Goal: Task Accomplishment & Management: Contribute content

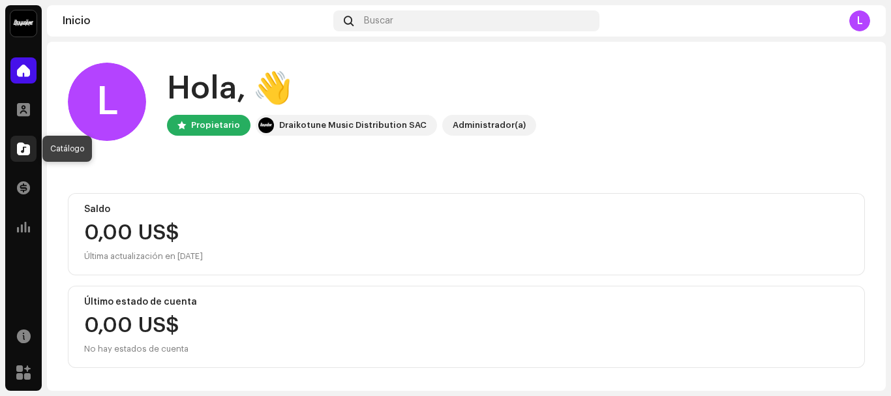
click at [27, 150] on span at bounding box center [23, 148] width 13 height 10
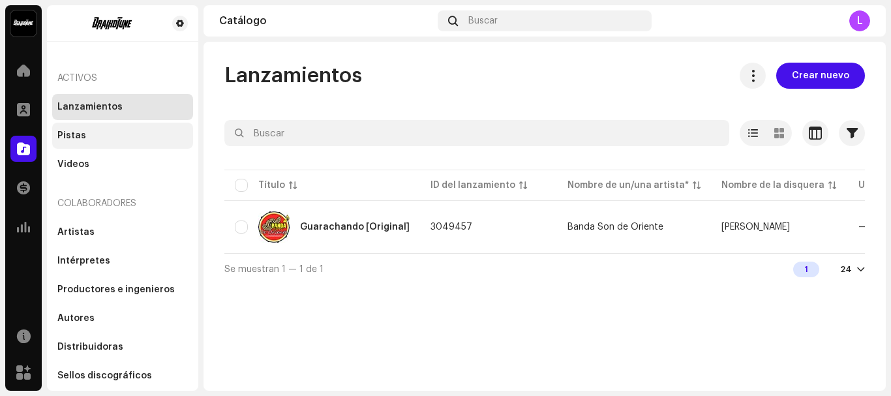
click at [94, 133] on div "Pistas" at bounding box center [122, 135] width 130 height 10
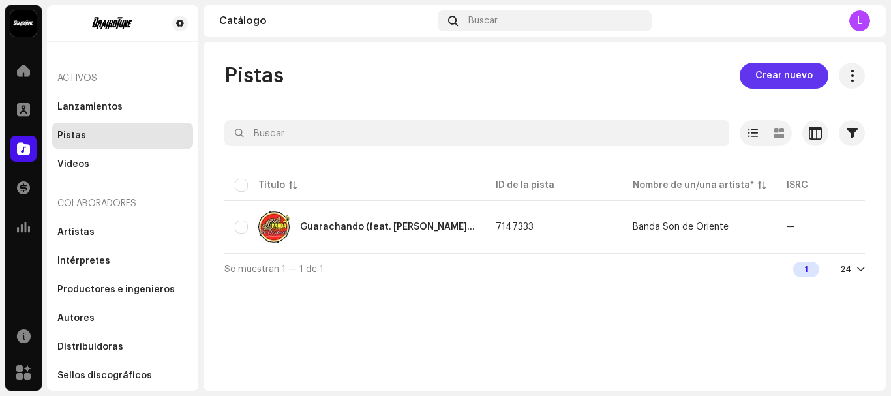
click at [785, 70] on span "Crear nuevo" at bounding box center [783, 76] width 57 height 26
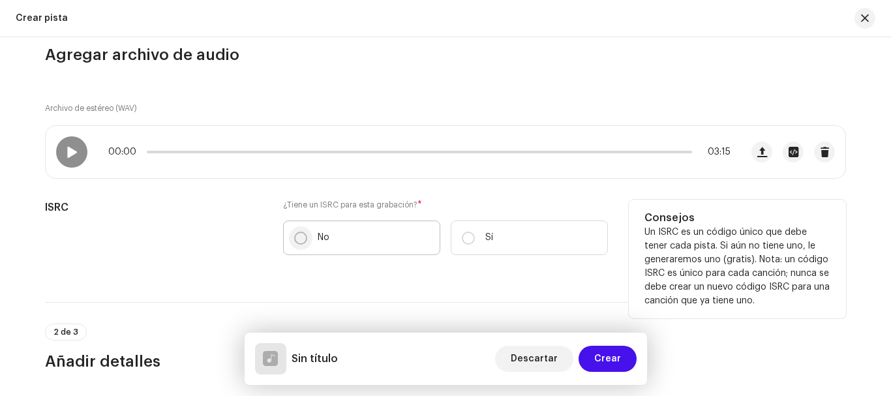
scroll to position [130, 0]
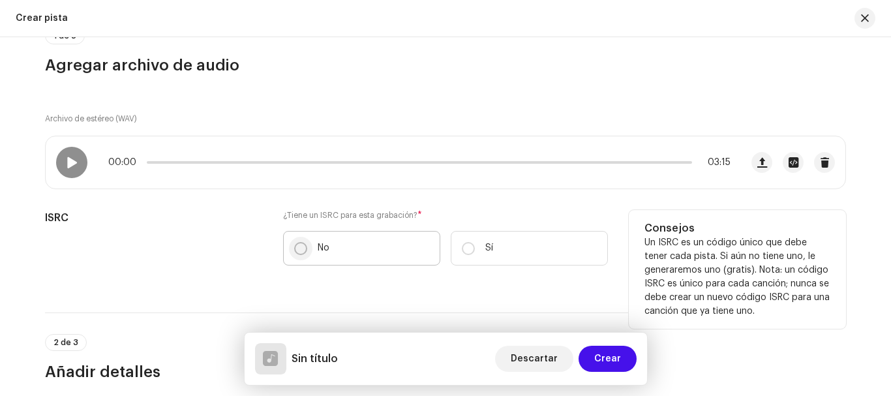
click at [295, 248] on input "No" at bounding box center [300, 248] width 13 height 13
radio input "true"
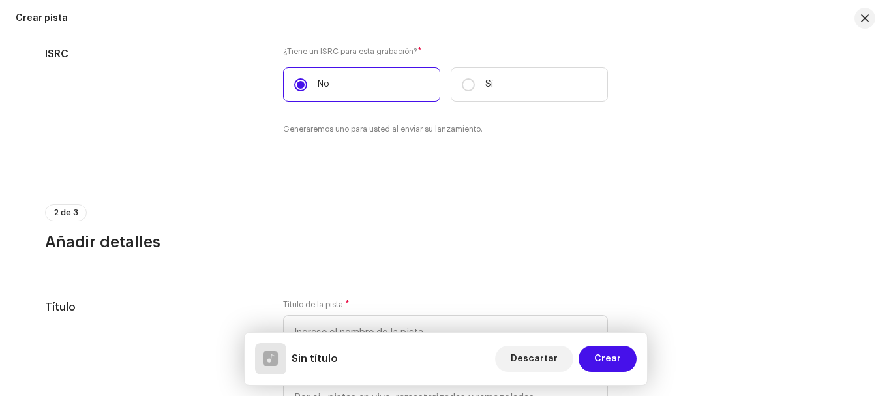
scroll to position [391, 0]
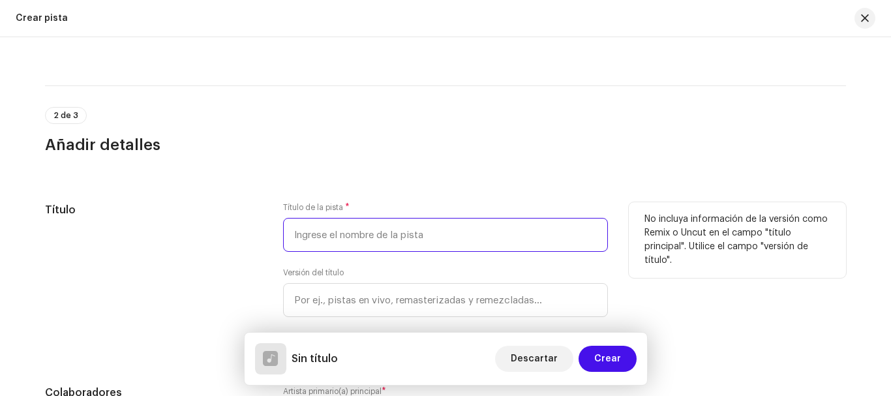
click at [344, 232] on input "text" at bounding box center [445, 235] width 325 height 34
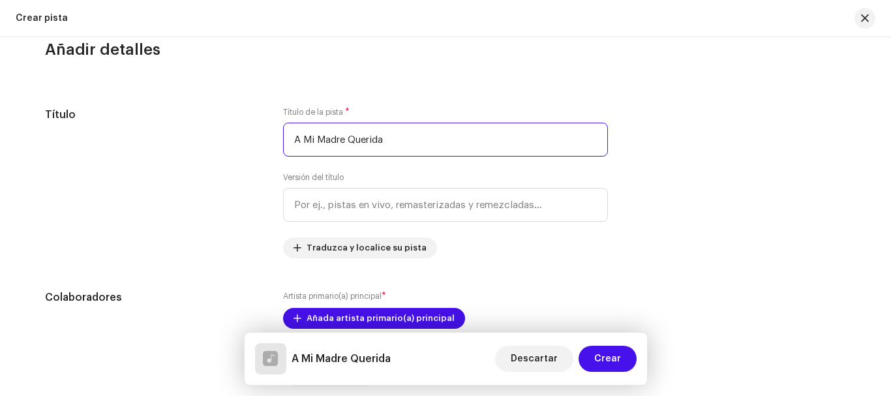
scroll to position [522, 0]
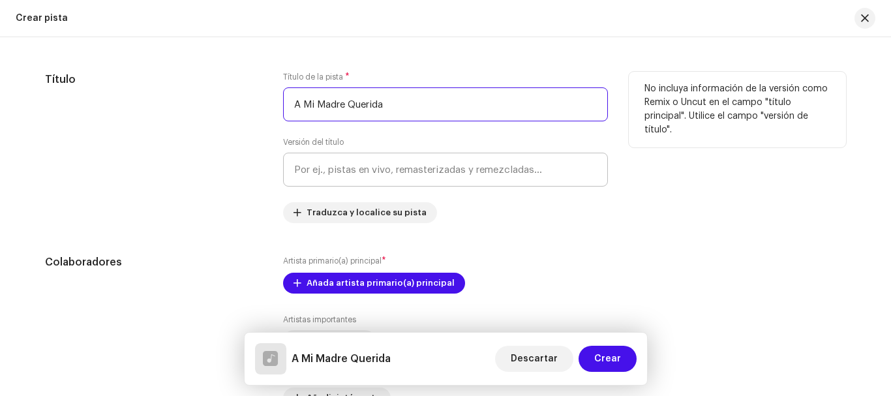
type input "A Mi Madre Querida"
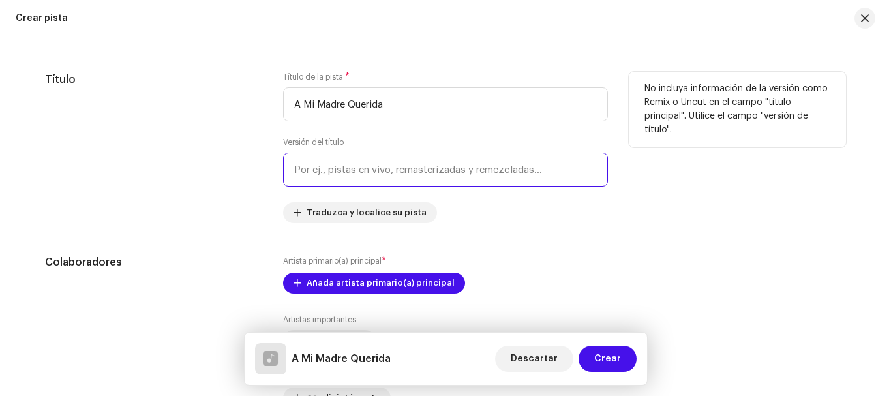
click at [449, 175] on input "text" at bounding box center [445, 170] width 325 height 34
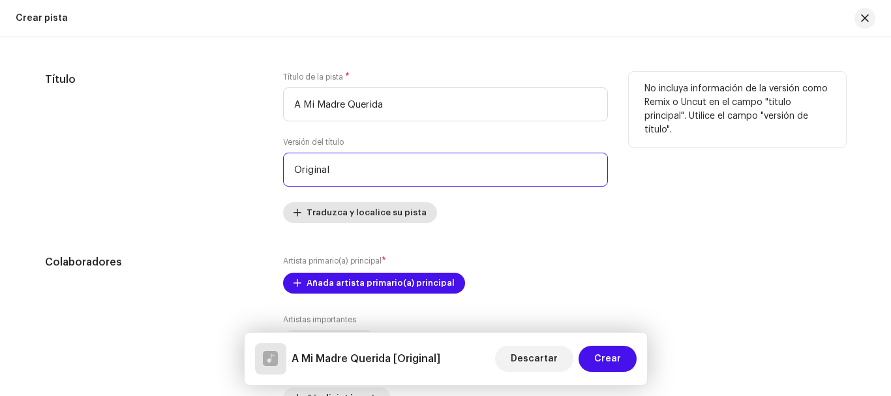
type input "Original"
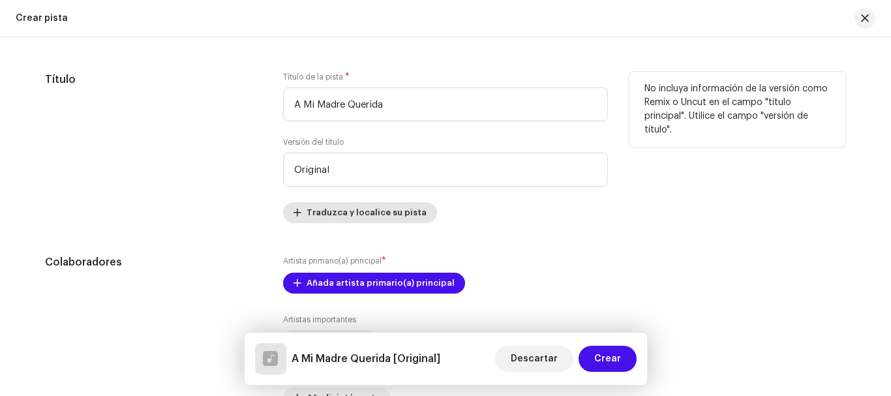
click at [398, 210] on span "Traduzca y localice su pista" at bounding box center [366, 213] width 120 height 26
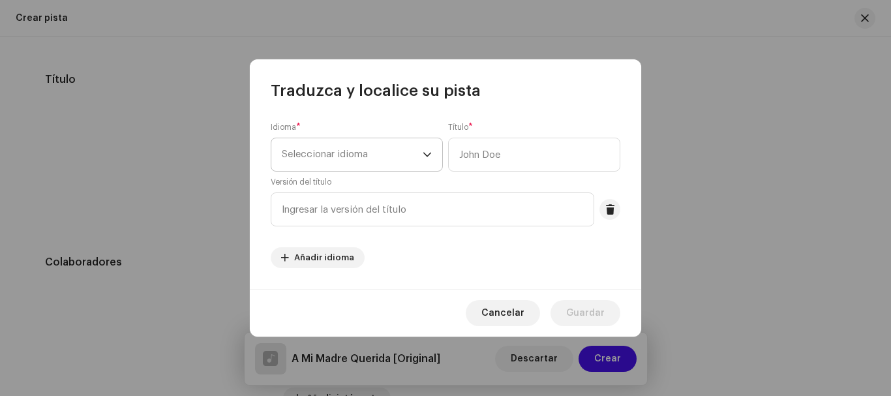
click at [411, 163] on span "Seleccionar idioma" at bounding box center [352, 154] width 141 height 33
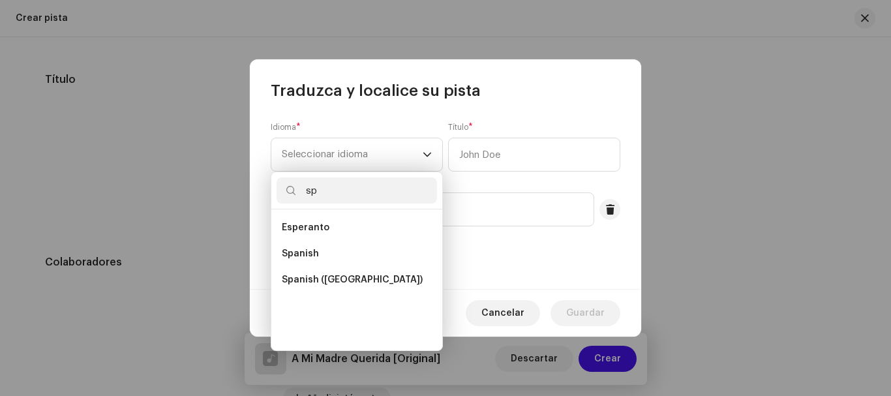
scroll to position [0, 0]
type input "sp"
click at [327, 252] on li "Spanish" at bounding box center [356, 254] width 160 height 26
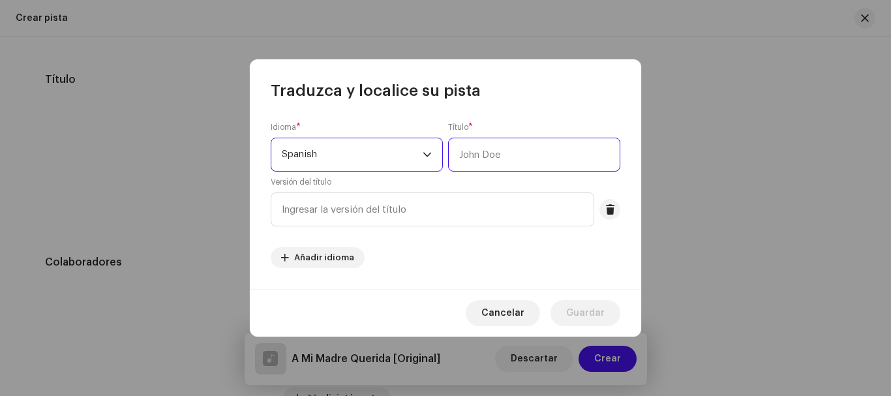
click at [509, 153] on input "text" at bounding box center [534, 155] width 172 height 34
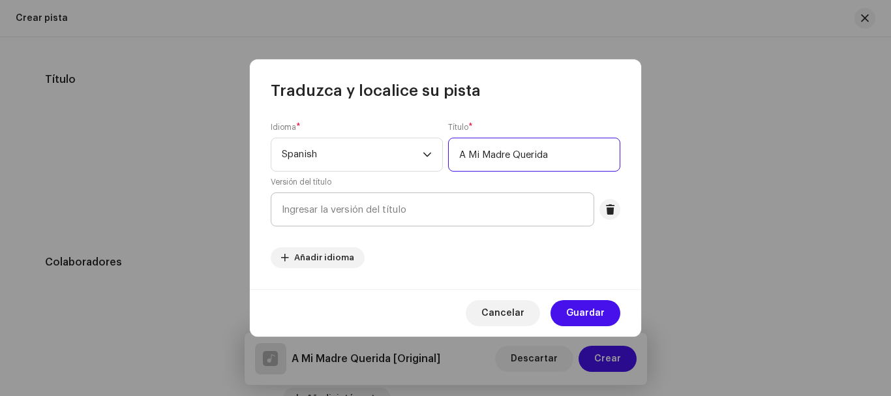
type input "A Mi Madre Querida"
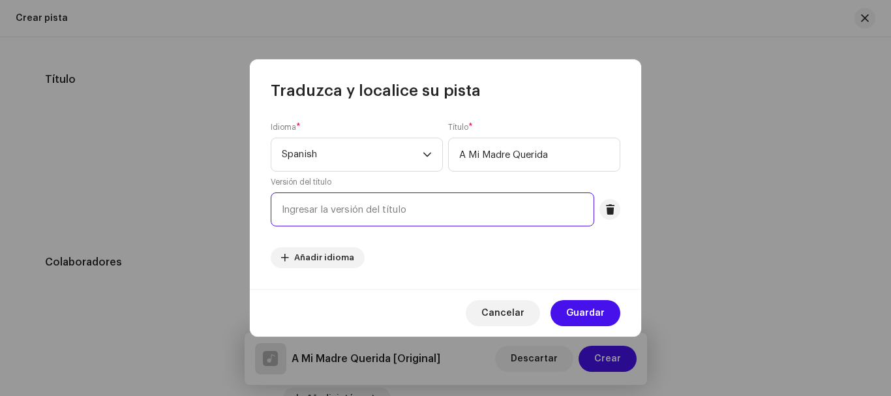
click at [419, 215] on input "text" at bounding box center [432, 209] width 323 height 34
type input "Original"
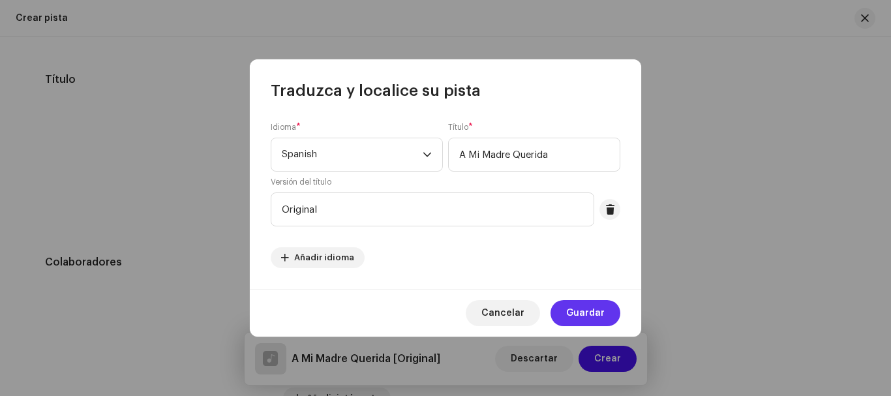
click at [584, 316] on span "Guardar" at bounding box center [585, 313] width 38 height 26
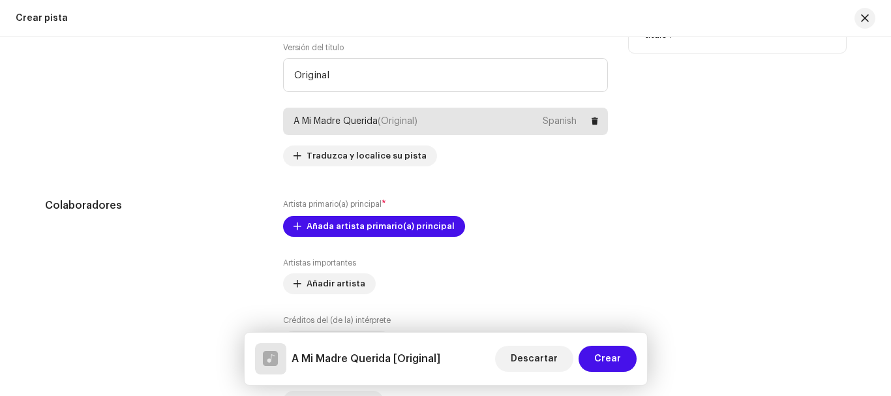
scroll to position [652, 0]
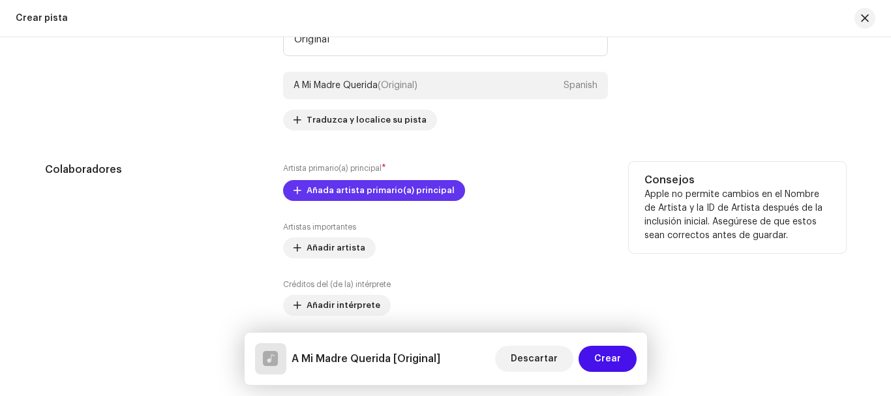
click at [312, 188] on span "Añada artista primario(a) principal" at bounding box center [380, 190] width 148 height 26
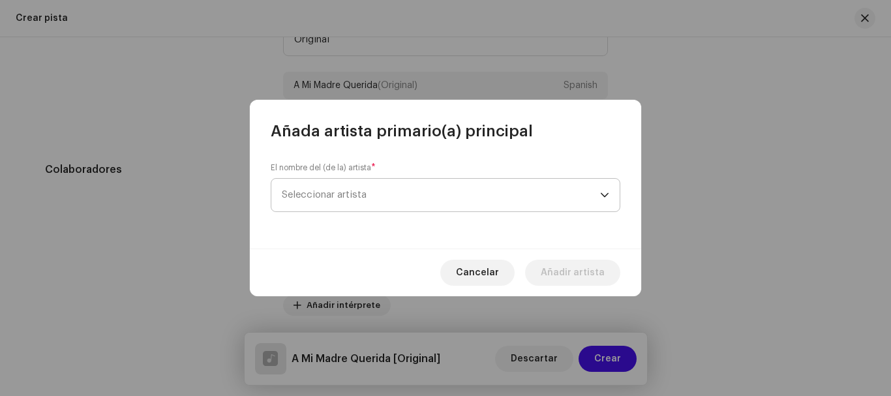
click at [326, 200] on span "Seleccionar artista" at bounding box center [441, 195] width 318 height 33
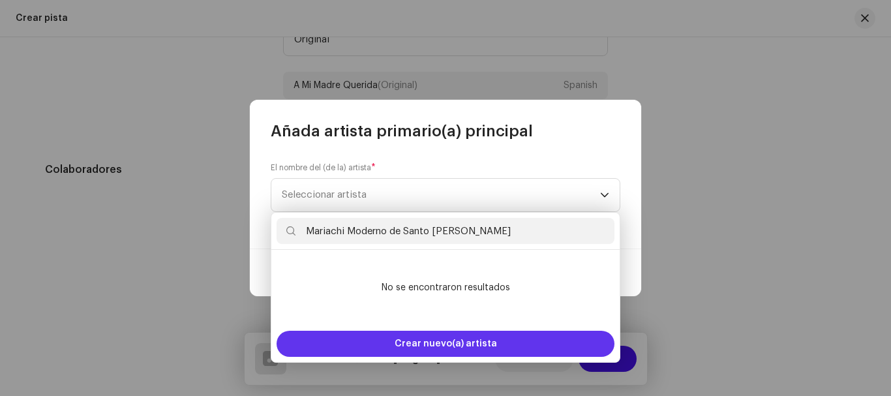
type input "Mariachi Moderno de Santo [PERSON_NAME]"
click at [432, 340] on span "Crear nuevo(a) artista" at bounding box center [445, 344] width 102 height 26
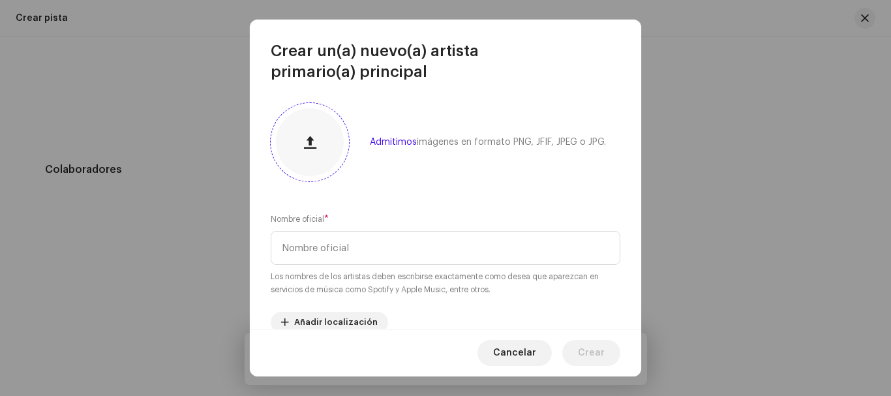
click at [308, 153] on button "button" at bounding box center [309, 141] width 31 height 31
click at [362, 249] on input "text" at bounding box center [445, 248] width 349 height 34
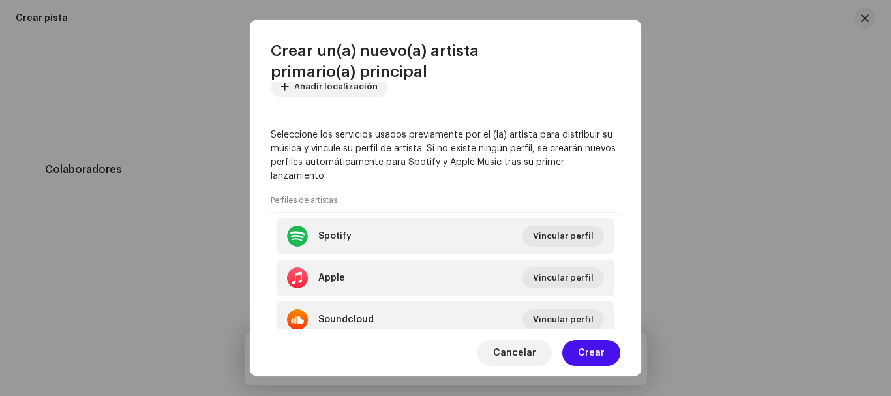
scroll to position [287, 0]
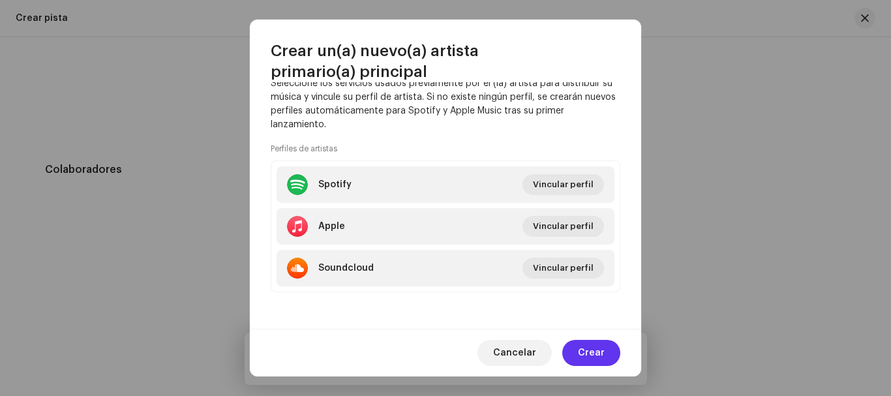
type input "Mariachi Moderno de Santo [PERSON_NAME]"
click at [601, 352] on span "Crear" at bounding box center [591, 353] width 27 height 26
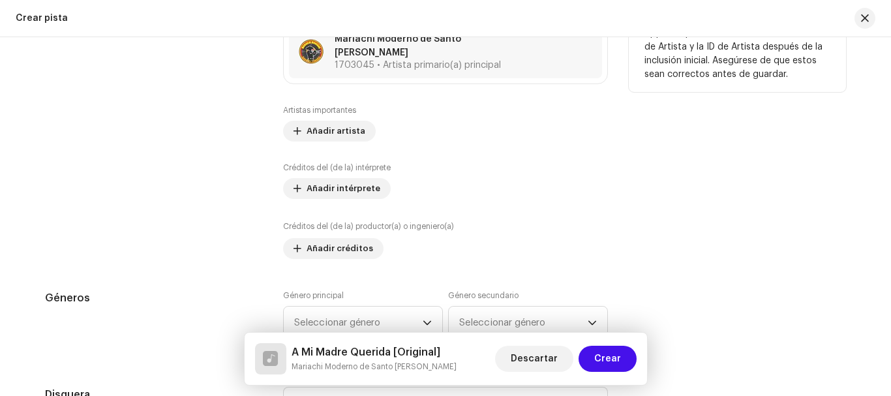
scroll to position [782, 0]
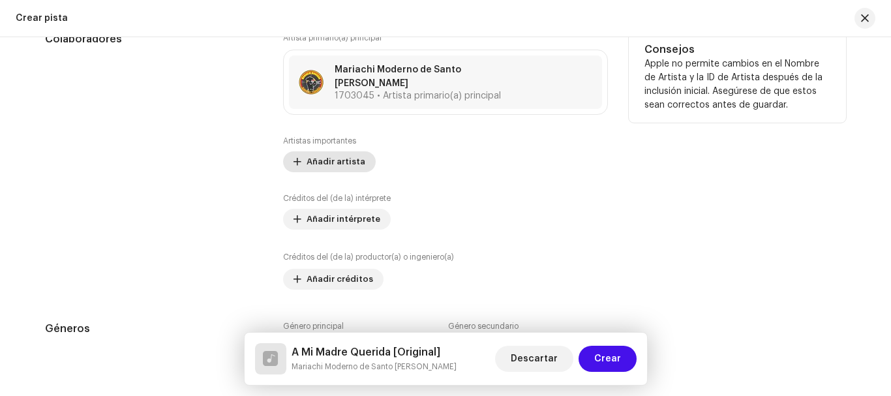
click at [319, 153] on span "Añadir artista" at bounding box center [335, 162] width 59 height 26
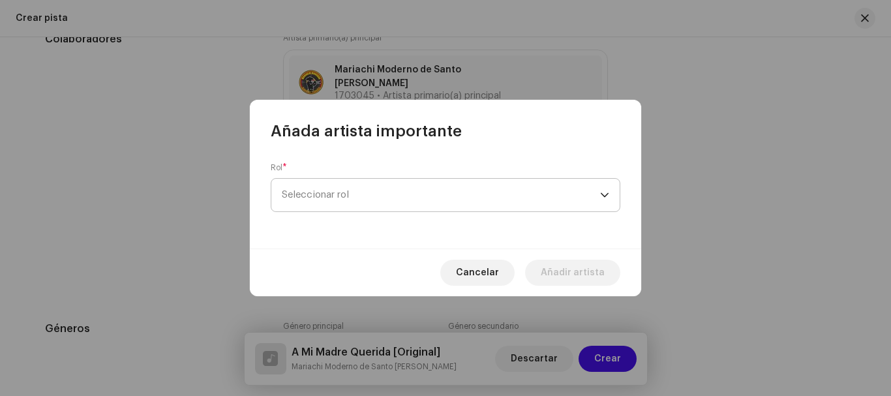
click at [364, 193] on span "Seleccionar rol" at bounding box center [441, 195] width 318 height 33
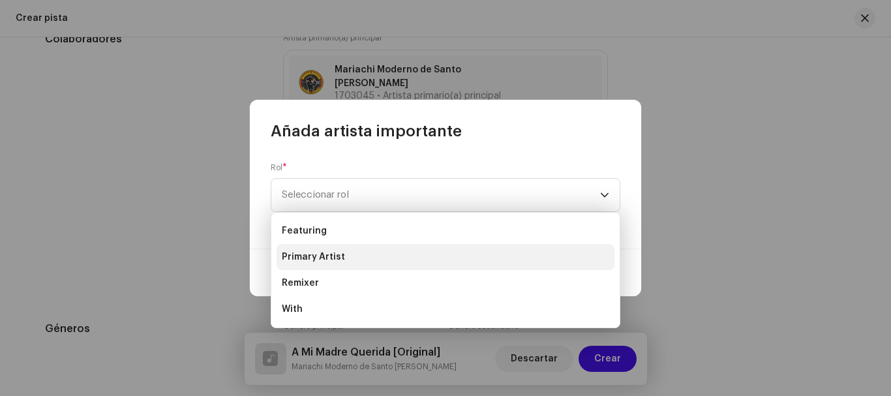
click at [359, 259] on li "Primary Artist" at bounding box center [445, 257] width 338 height 26
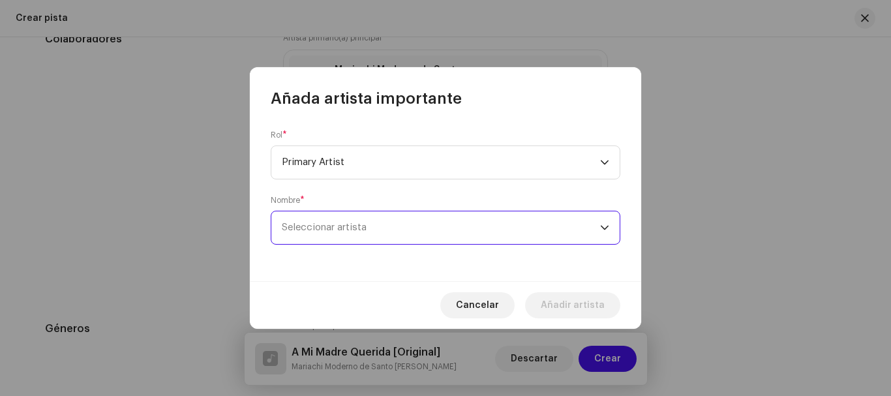
click at [347, 230] on span "Seleccionar artista" at bounding box center [324, 227] width 85 height 10
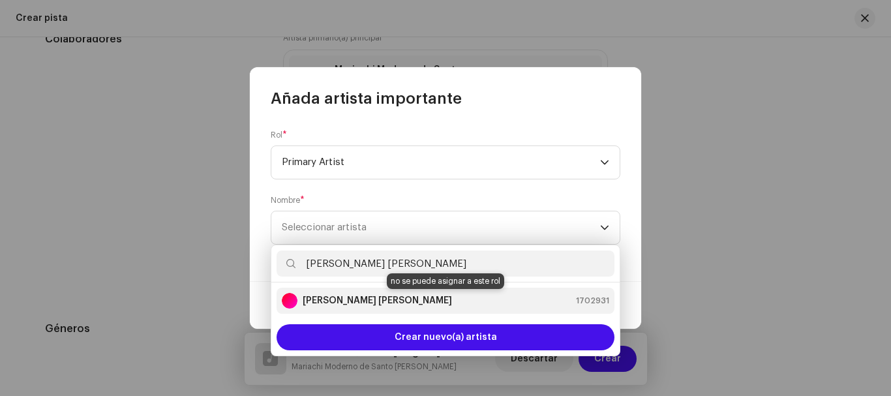
type input "[PERSON_NAME] [PERSON_NAME]"
click at [372, 299] on strong "[PERSON_NAME] [PERSON_NAME]" at bounding box center [377, 300] width 149 height 13
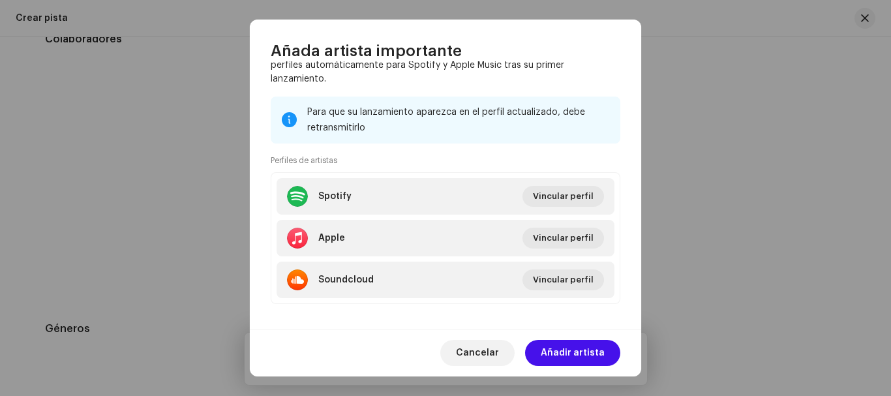
scroll to position [235, 0]
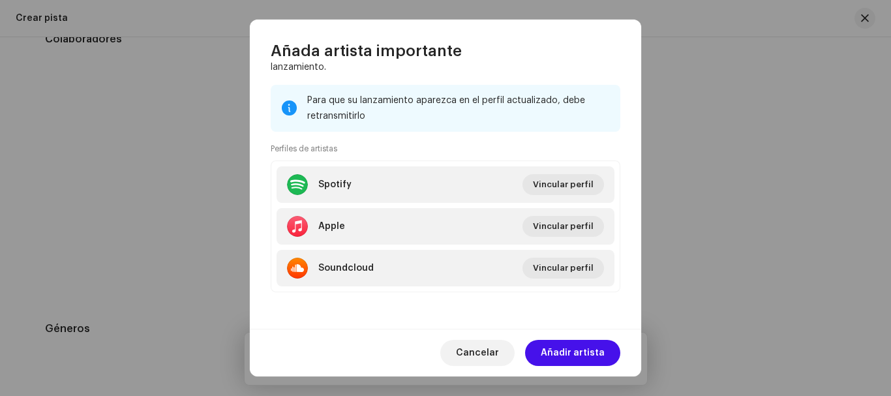
click at [587, 354] on span "Añadir artista" at bounding box center [572, 353] width 64 height 26
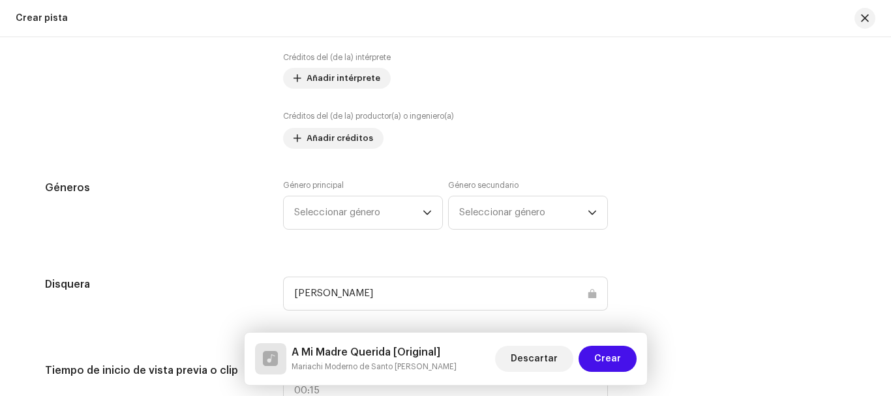
scroll to position [1043, 0]
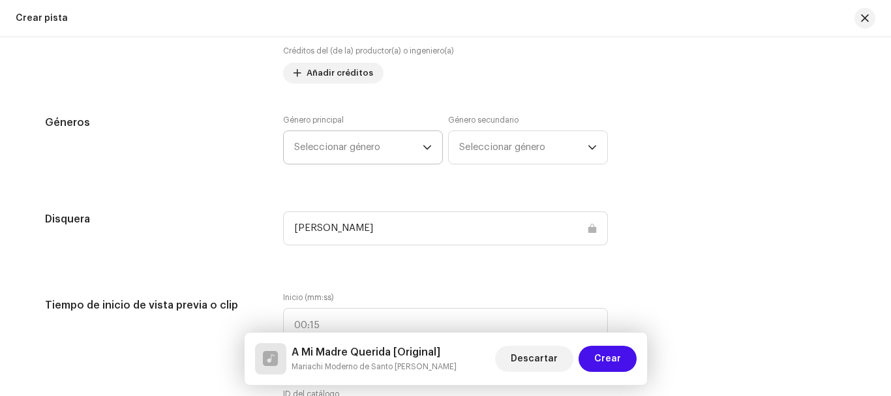
click at [368, 138] on span "Seleccionar género" at bounding box center [358, 147] width 128 height 33
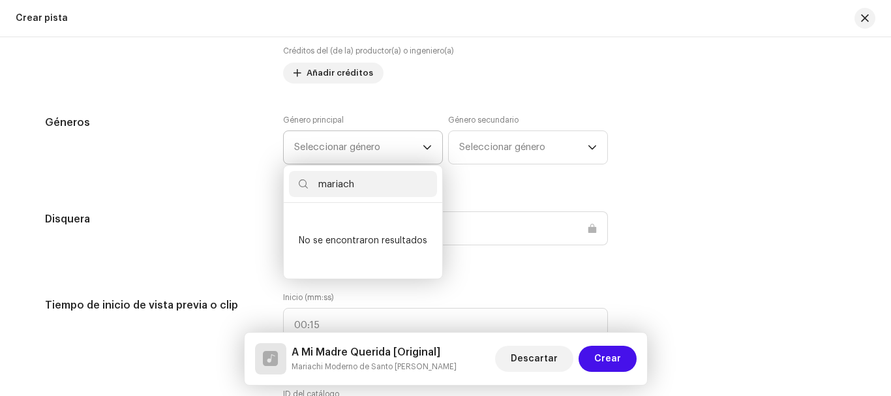
type input "[DEMOGRAPHIC_DATA]"
drag, startPoint x: 387, startPoint y: 174, endPoint x: 315, endPoint y: 173, distance: 71.7
click at [315, 173] on input "[DEMOGRAPHIC_DATA]" at bounding box center [363, 184] width 148 height 26
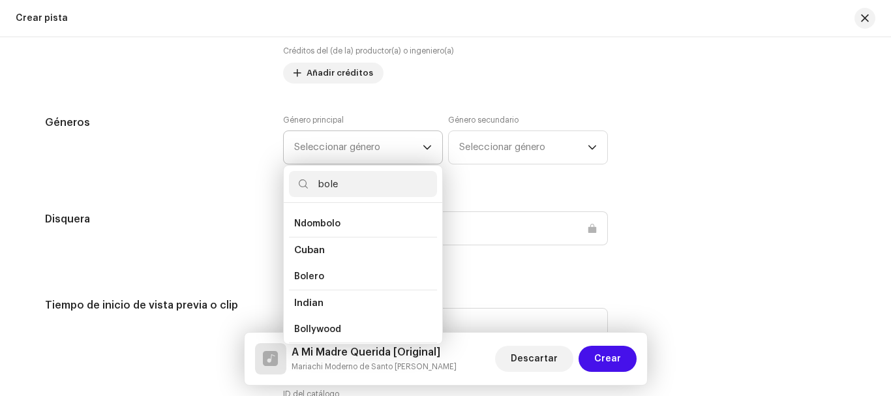
scroll to position [0, 0]
type input "b"
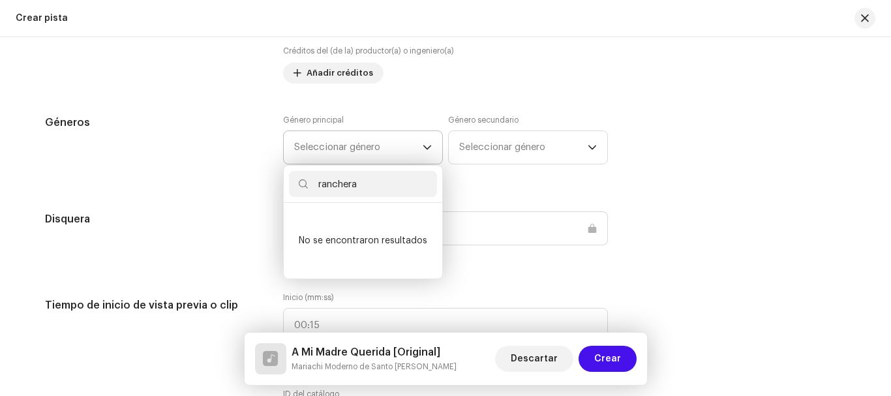
drag, startPoint x: 381, startPoint y: 173, endPoint x: 292, endPoint y: 175, distance: 89.3
click at [292, 175] on input "ranchera" at bounding box center [363, 184] width 148 height 26
click at [299, 179] on icon at bounding box center [303, 183] width 9 height 9
click at [358, 175] on input "ranchera" at bounding box center [363, 184] width 148 height 26
drag, startPoint x: 355, startPoint y: 175, endPoint x: 303, endPoint y: 185, distance: 53.0
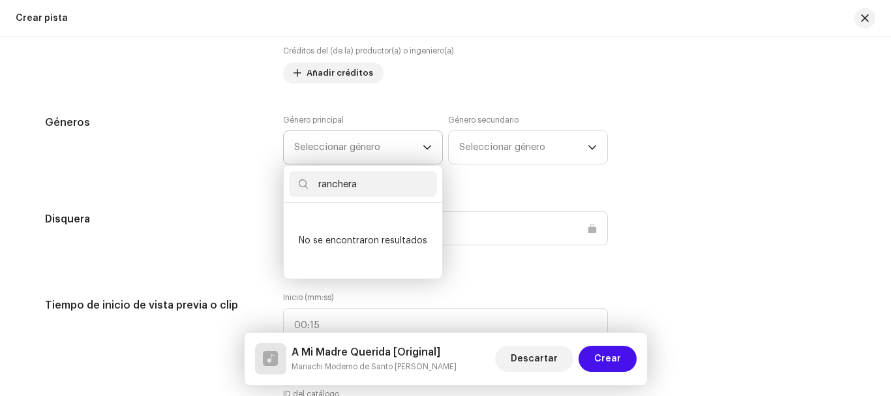
click at [303, 185] on input "ranchera" at bounding box center [363, 184] width 148 height 26
type input "Ranchera"
click at [469, 184] on div "Detalles de la pista Complete los siguientes pasos para finalizar su pista. 1 d…" at bounding box center [445, 374] width 842 height 2699
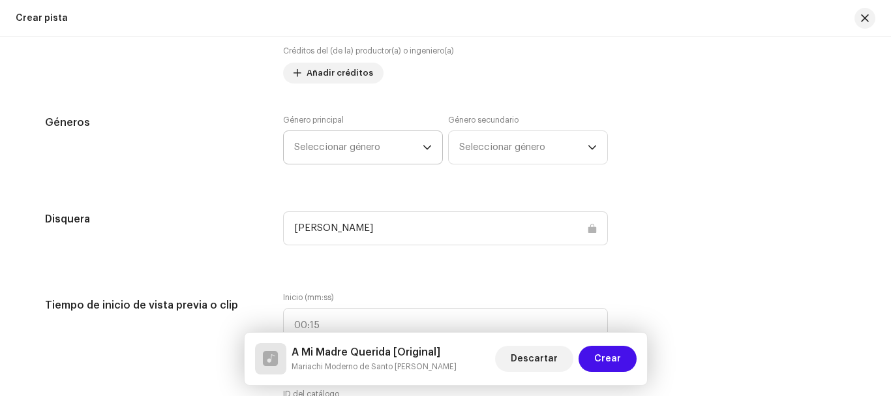
click at [422, 142] on div "dropdown trigger" at bounding box center [426, 147] width 9 height 33
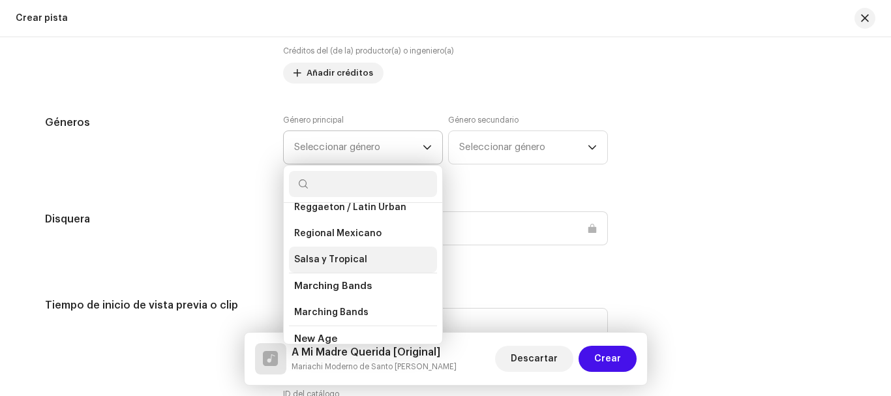
scroll to position [7619, 0]
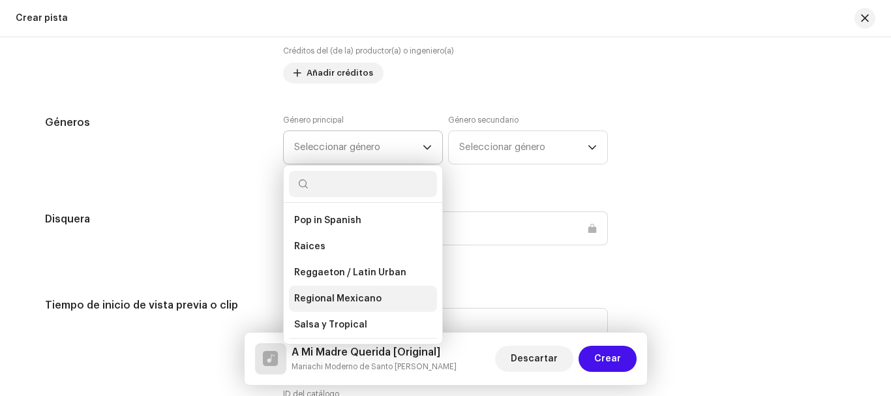
click at [343, 292] on span "Regional Mexicano" at bounding box center [337, 298] width 87 height 13
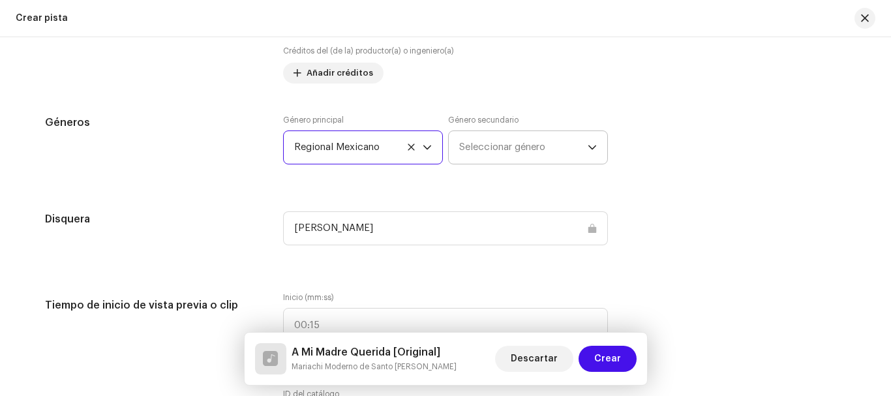
click at [567, 131] on span "Seleccionar género" at bounding box center [523, 147] width 128 height 33
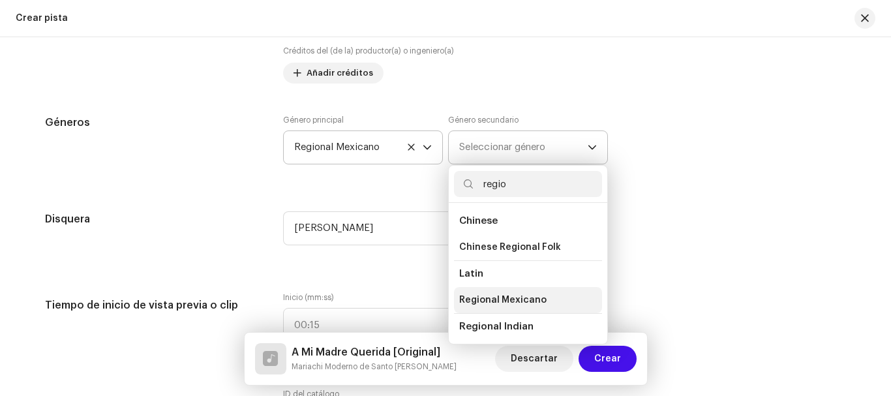
type input "regio"
click at [486, 293] on span "Regional Mexicano" at bounding box center [502, 299] width 87 height 13
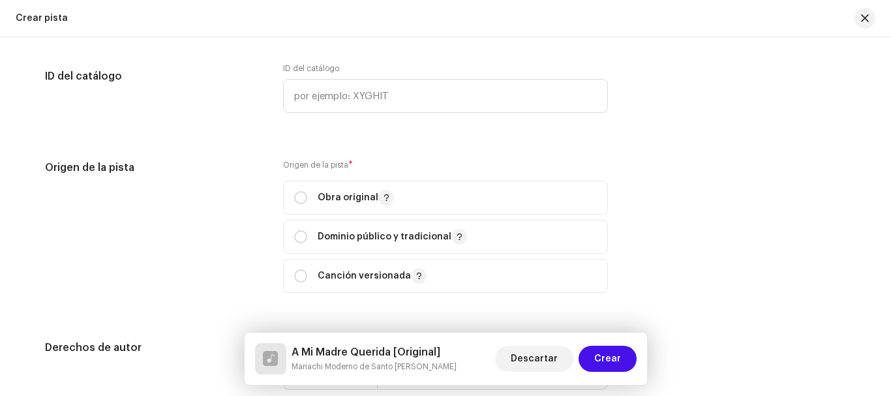
scroll to position [1369, 0]
click at [297, 190] on input "radio" at bounding box center [300, 196] width 13 height 13
radio input "true"
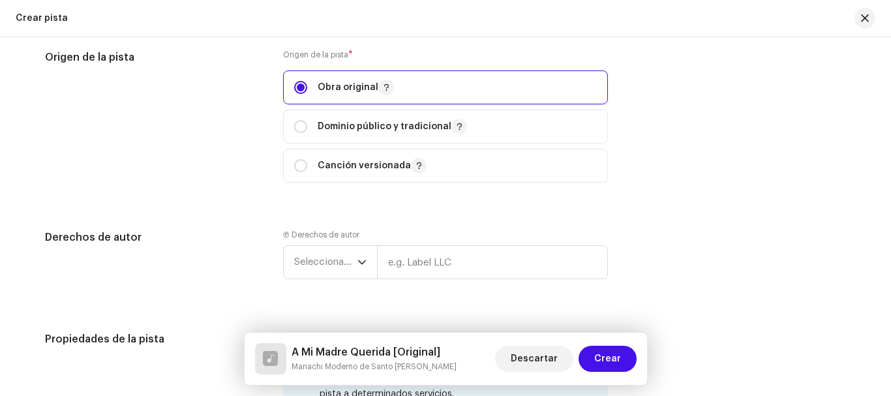
scroll to position [1500, 0]
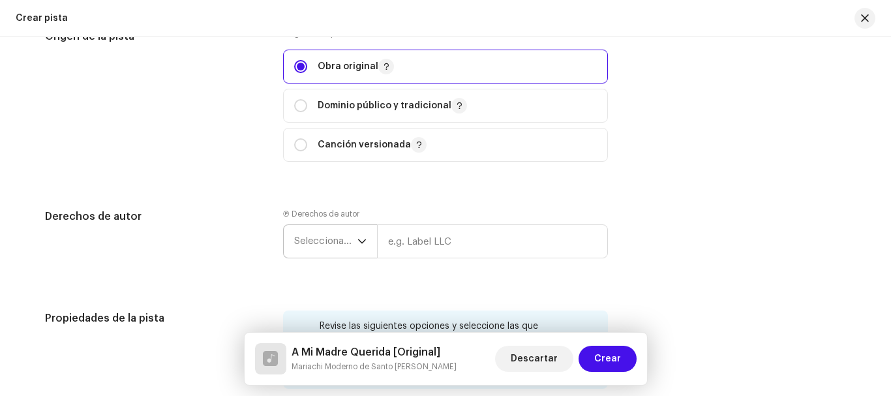
click at [359, 237] on icon "dropdown trigger" at bounding box center [361, 241] width 9 height 9
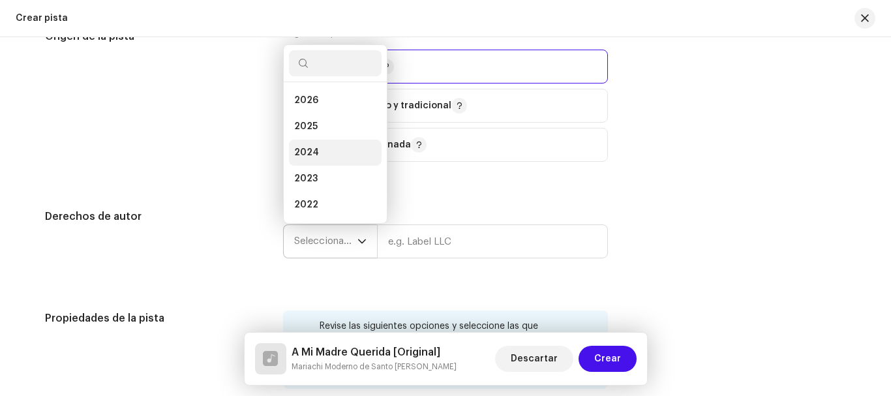
scroll to position [21, 0]
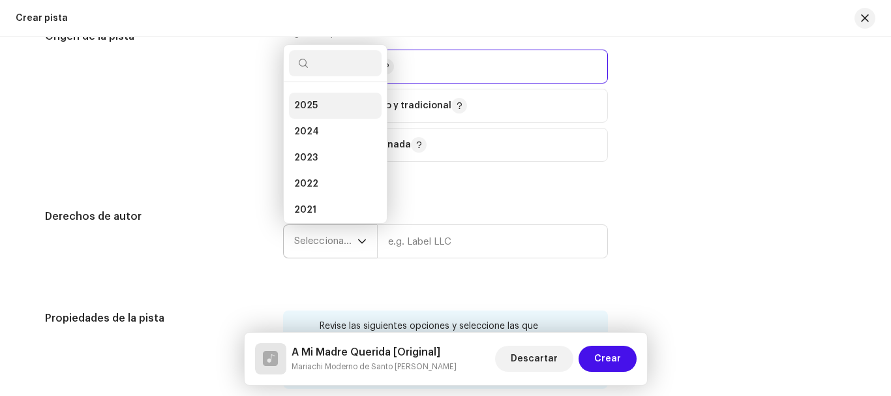
click at [319, 95] on li "2025" at bounding box center [335, 106] width 93 height 26
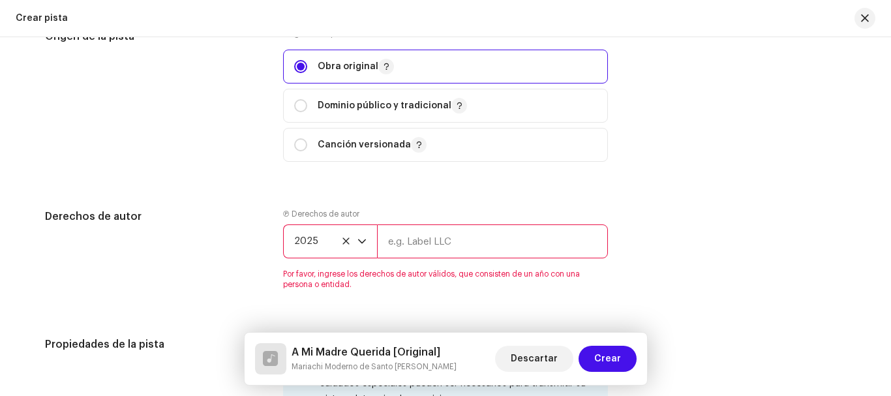
click at [475, 226] on input "text" at bounding box center [492, 241] width 231 height 34
type input "[PERSON_NAME] [PERSON_NAME]"
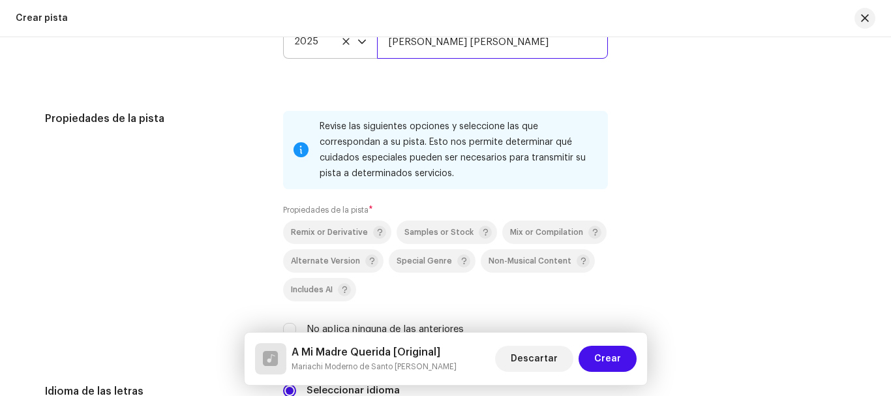
scroll to position [1760, 0]
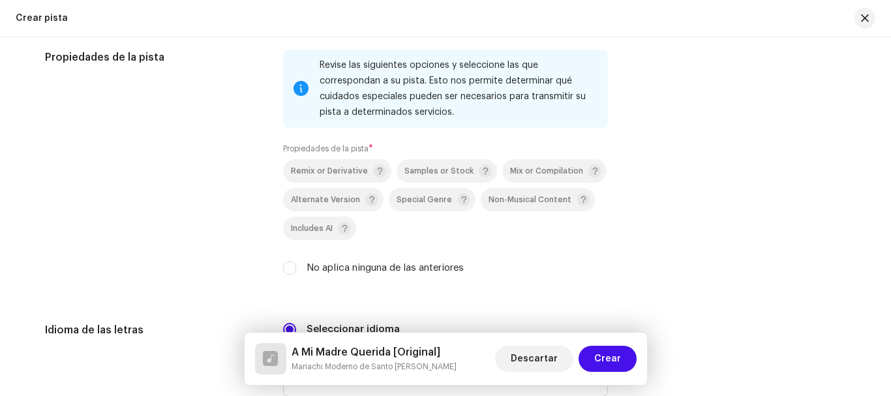
drag, startPoint x: 288, startPoint y: 256, endPoint x: 376, endPoint y: 236, distance: 89.5
click at [293, 261] on div "No aplica ninguna de las anteriores" at bounding box center [445, 268] width 325 height 14
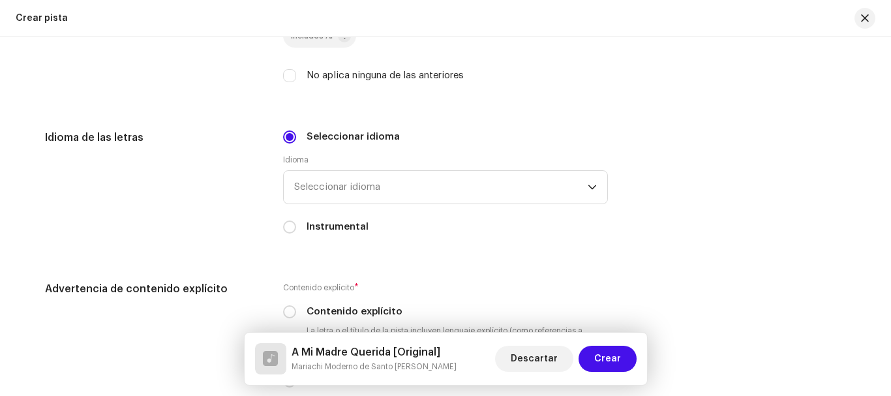
scroll to position [1956, 0]
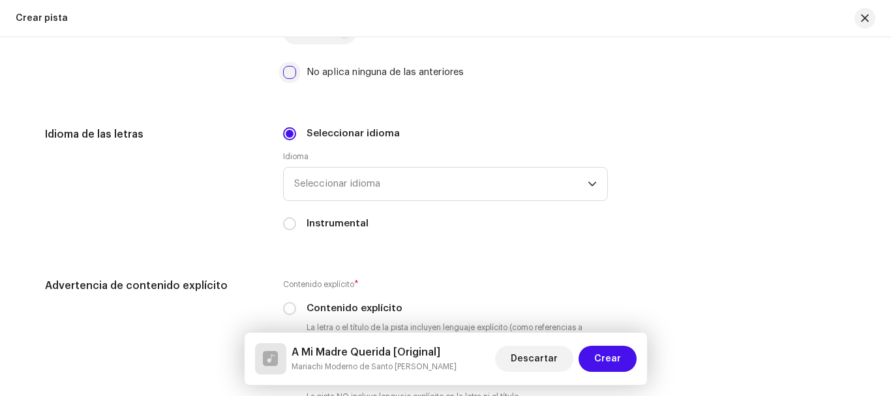
click at [288, 66] on input "No aplica ninguna de las anteriores" at bounding box center [289, 72] width 13 height 13
checkbox input "true"
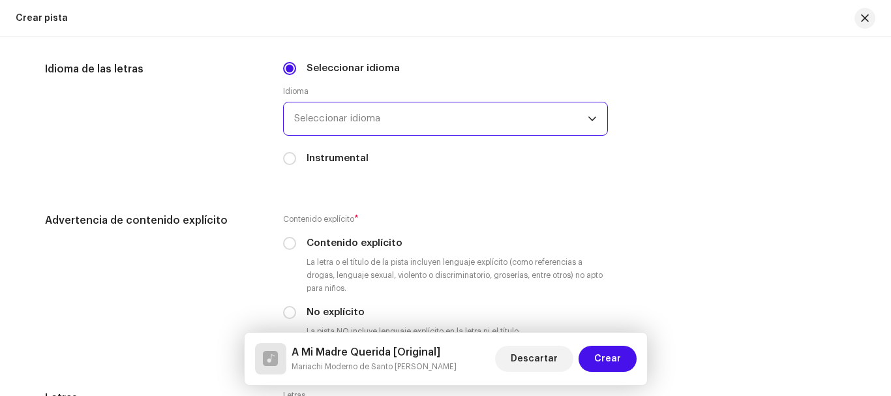
click at [517, 108] on span "Seleccionar idioma" at bounding box center [440, 118] width 293 height 33
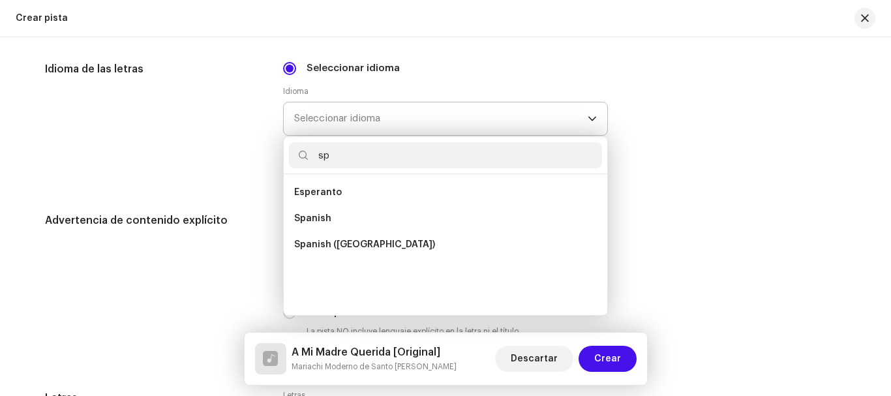
scroll to position [0, 0]
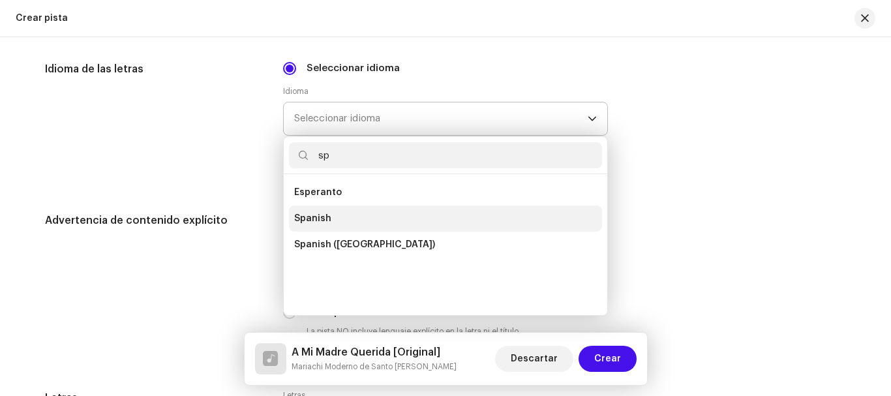
type input "sp"
click at [353, 205] on li "Spanish" at bounding box center [445, 218] width 313 height 26
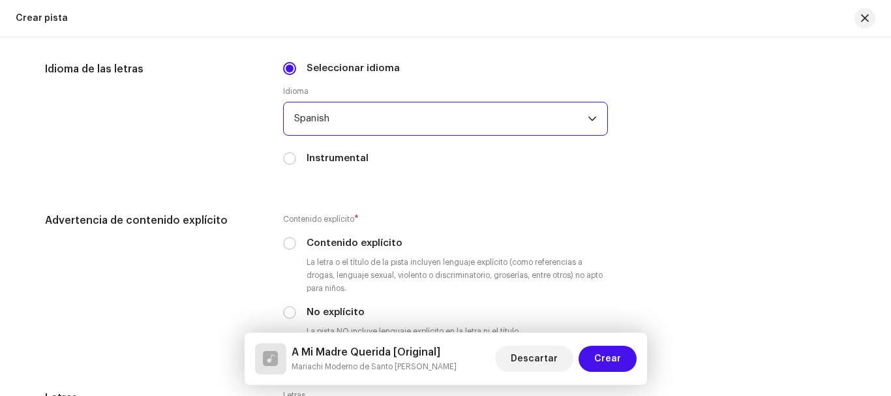
scroll to position [2086, 0]
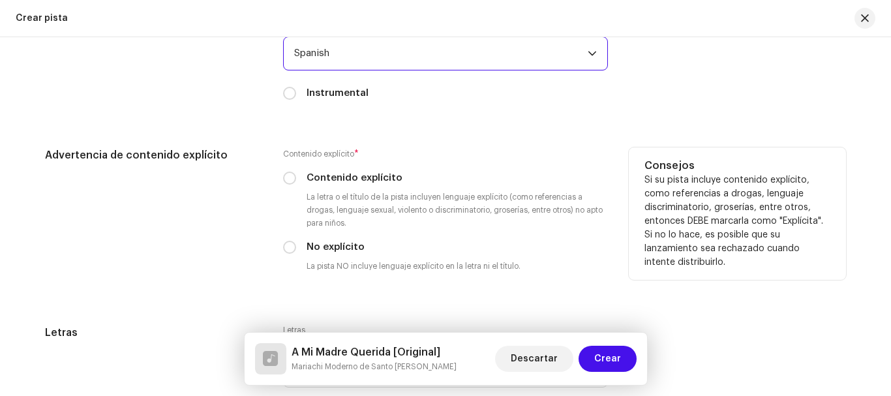
click at [290, 241] on input "No explícito" at bounding box center [289, 247] width 13 height 13
radio input "true"
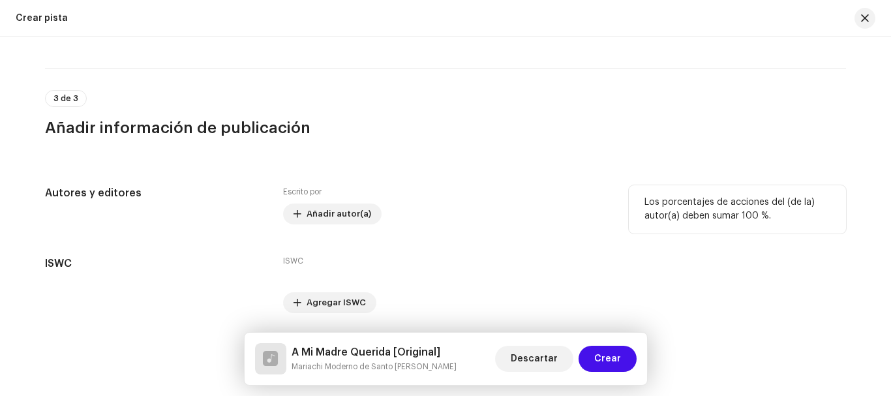
scroll to position [2478, 0]
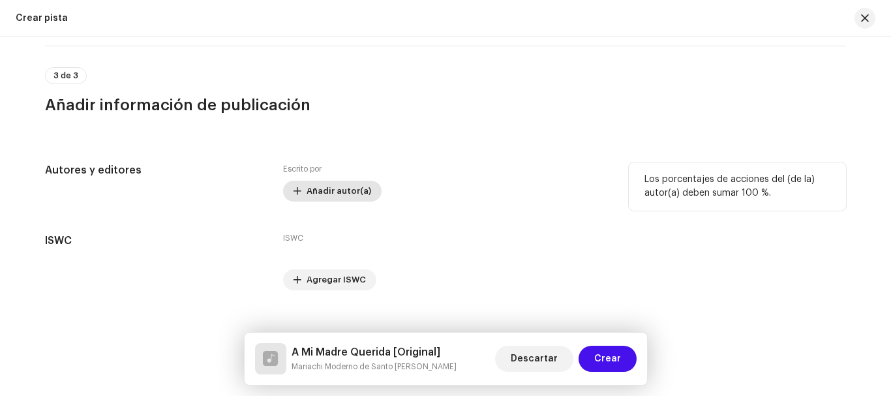
click at [345, 181] on span "Añadir autor(a)" at bounding box center [338, 191] width 65 height 26
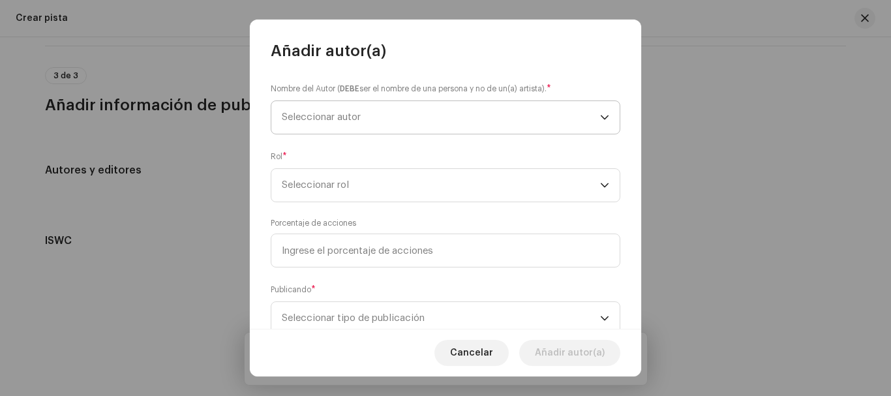
click at [351, 115] on span "Seleccionar autor" at bounding box center [321, 117] width 79 height 10
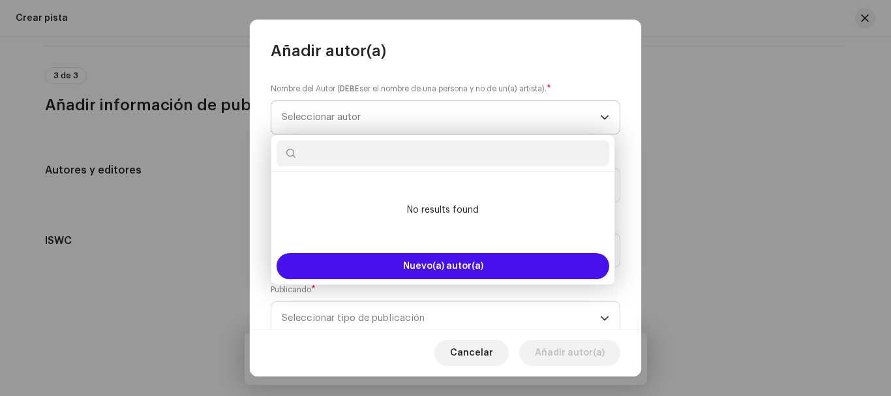
click at [454, 120] on span "Seleccionar autor" at bounding box center [441, 117] width 318 height 33
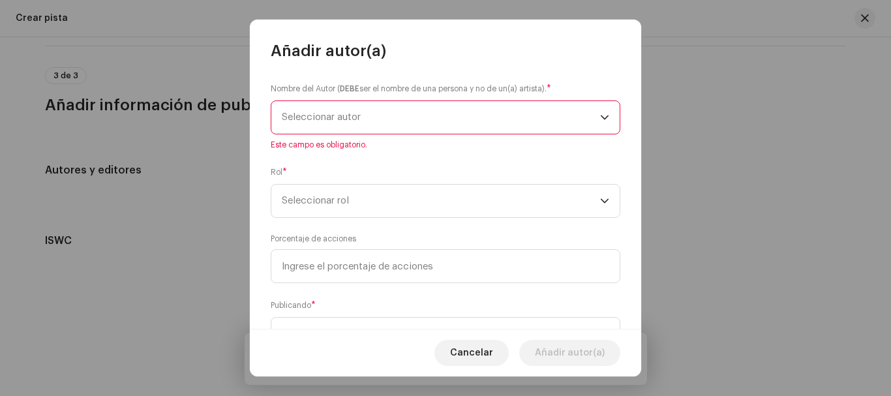
click at [451, 123] on span "Seleccionar autor" at bounding box center [441, 117] width 318 height 33
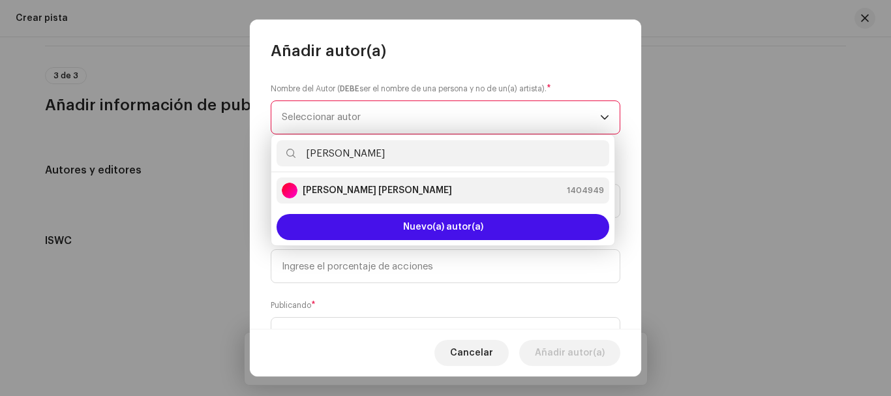
type input "[PERSON_NAME]"
click at [381, 185] on strong "[PERSON_NAME] [PERSON_NAME]" at bounding box center [377, 190] width 149 height 13
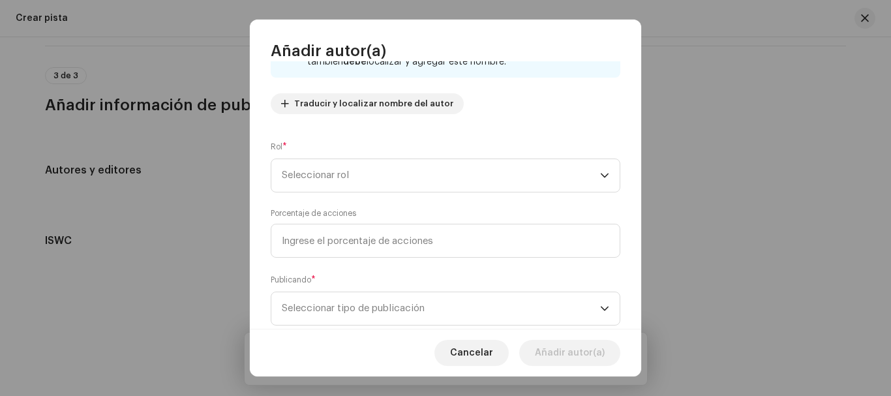
scroll to position [130, 0]
click at [579, 172] on span "Seleccionar rol" at bounding box center [441, 174] width 318 height 33
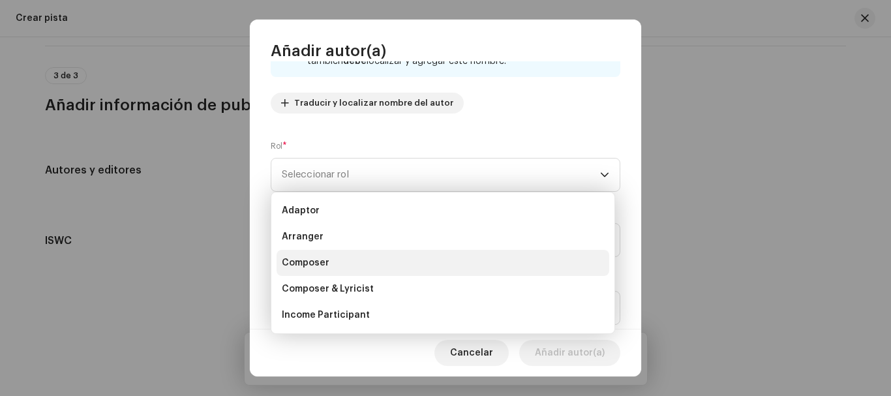
click at [340, 261] on li "Composer" at bounding box center [442, 263] width 333 height 26
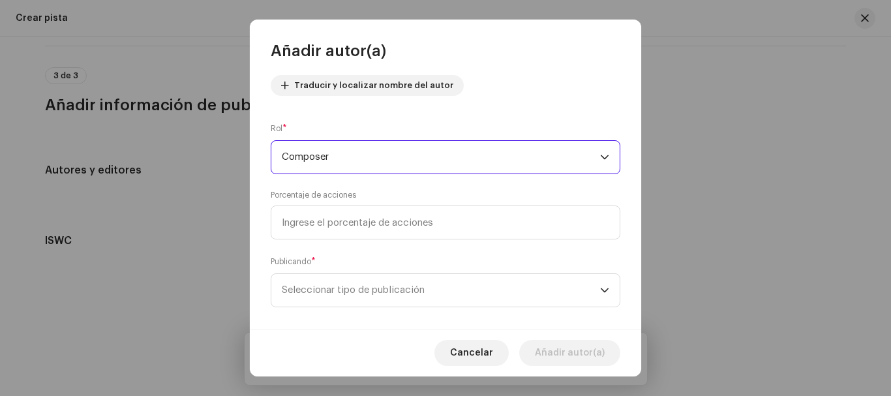
scroll to position [163, 0]
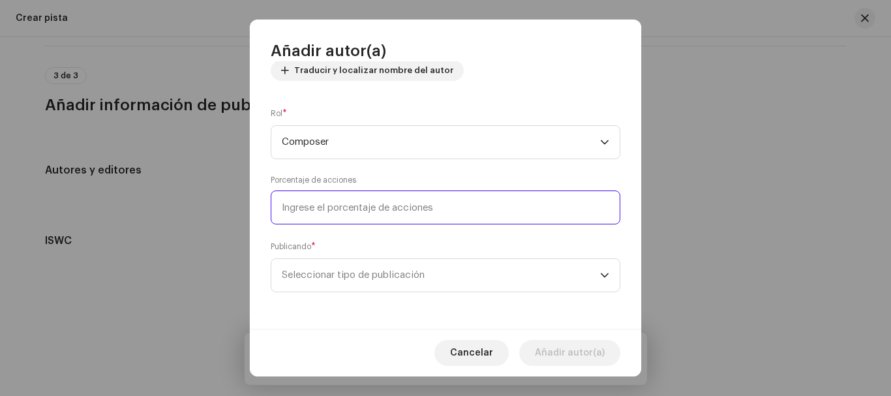
click at [370, 205] on input at bounding box center [445, 207] width 349 height 34
type input "100,00"
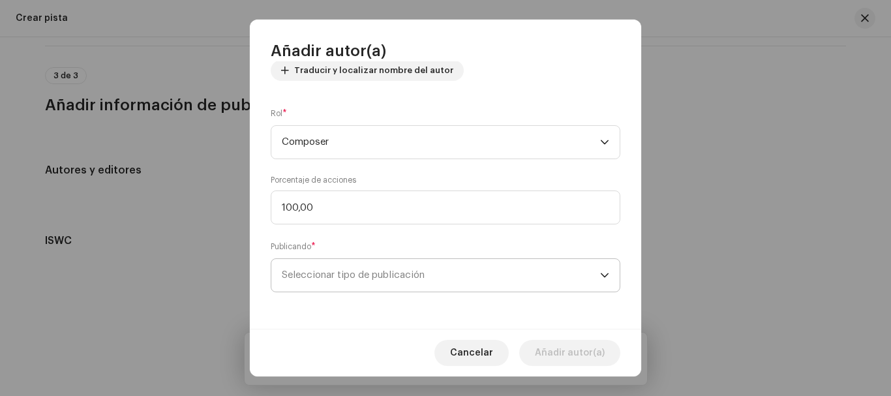
click at [456, 277] on span "Seleccionar tipo de publicación" at bounding box center [441, 275] width 318 height 33
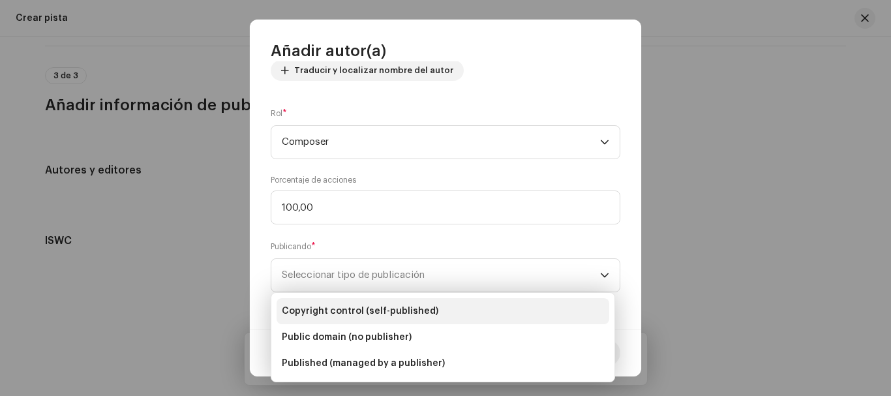
click at [357, 314] on span "Copyright control (self-published)" at bounding box center [360, 310] width 156 height 13
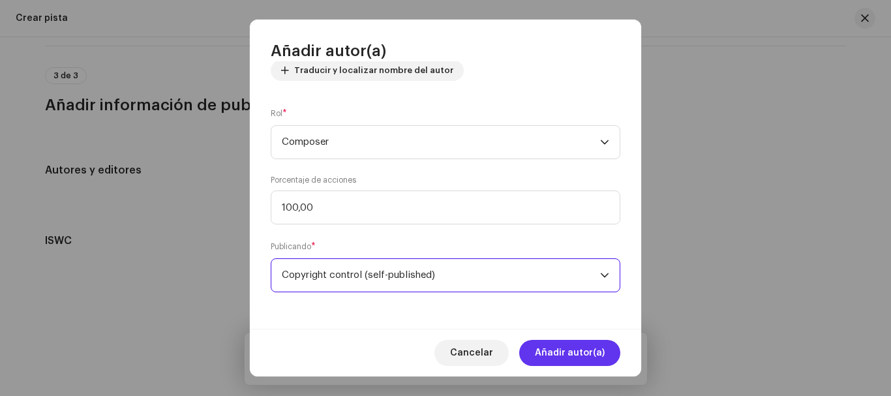
click at [571, 349] on span "Añadir autor(a)" at bounding box center [570, 353] width 70 height 26
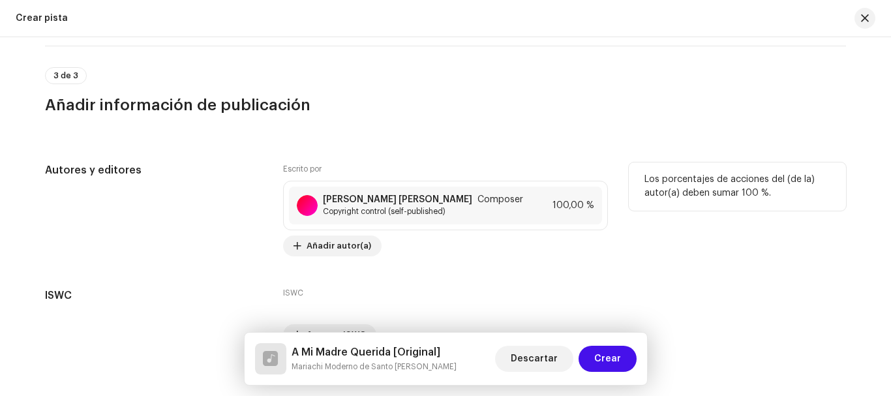
scroll to position [2540, 0]
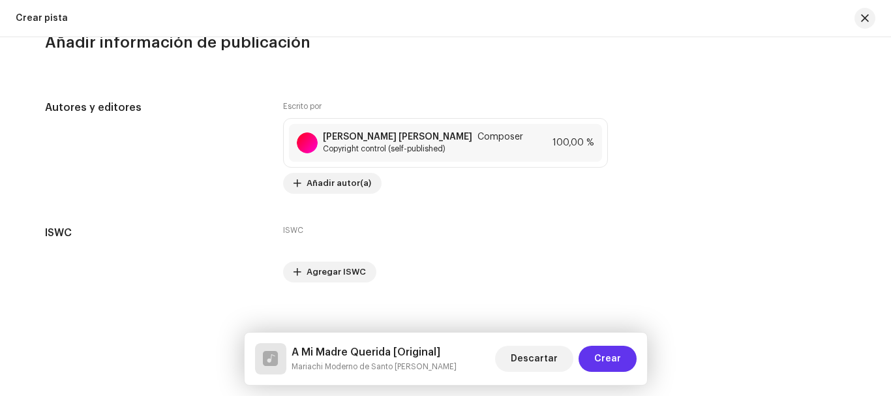
click at [604, 355] on span "Crear" at bounding box center [607, 359] width 27 height 26
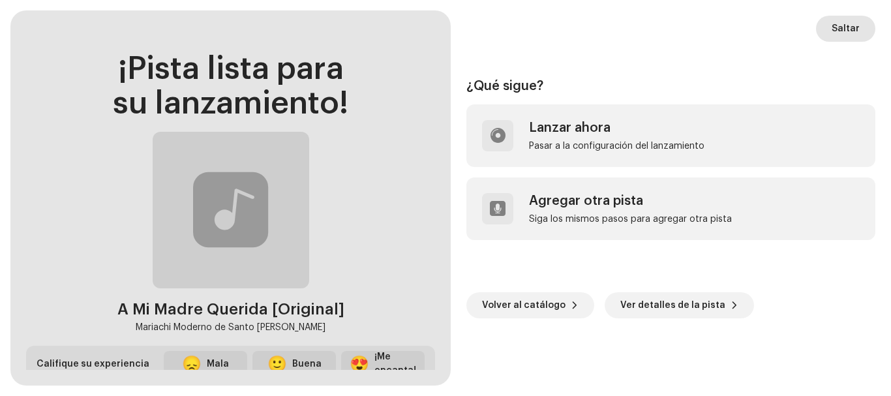
click at [848, 27] on span "Saltar" at bounding box center [845, 29] width 28 height 26
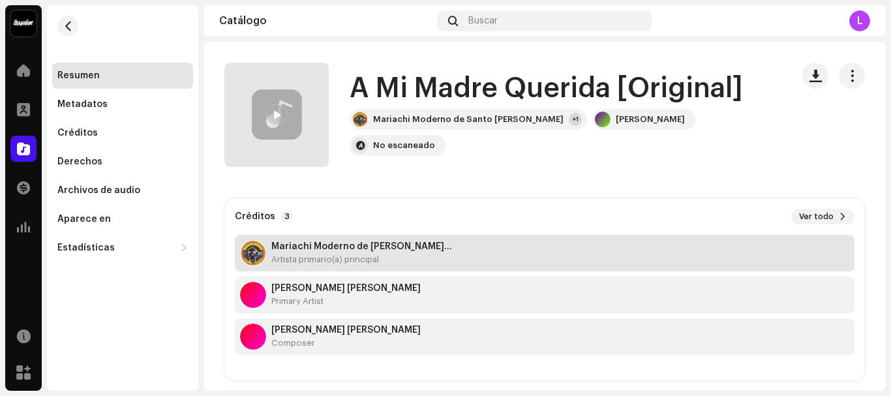
click at [323, 250] on strong "Mariachi Moderno de [PERSON_NAME]..." at bounding box center [361, 246] width 181 height 10
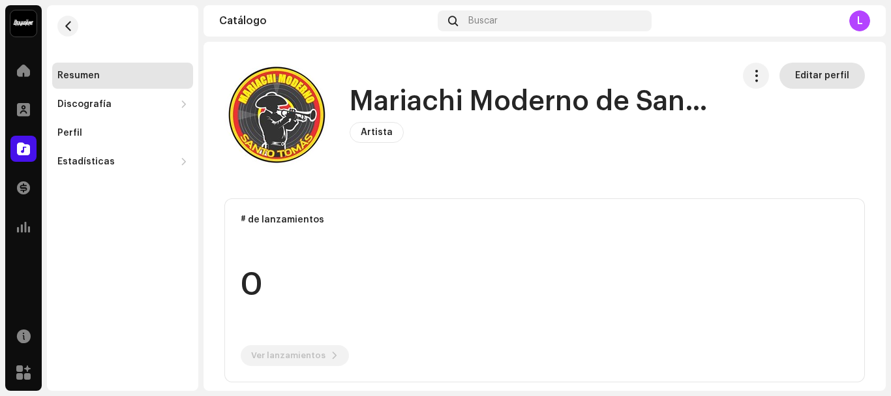
click at [814, 72] on span "Editar perfil" at bounding box center [822, 76] width 54 height 26
click at [106, 106] on div "Discografía" at bounding box center [84, 104] width 54 height 10
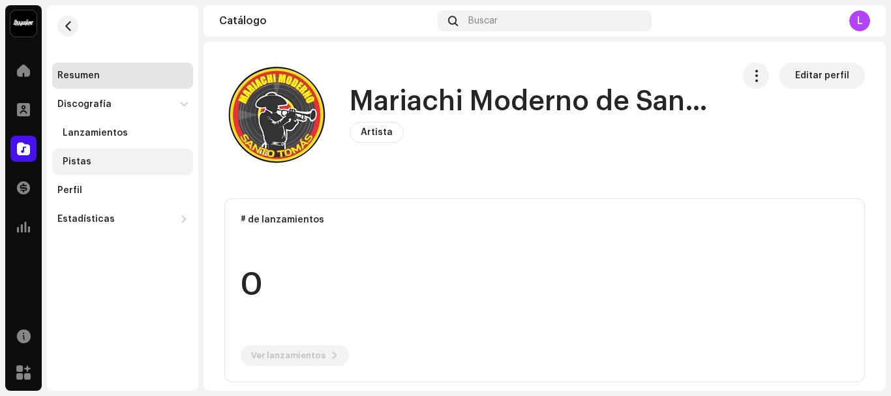
click at [84, 164] on div "Pistas" at bounding box center [77, 161] width 29 height 10
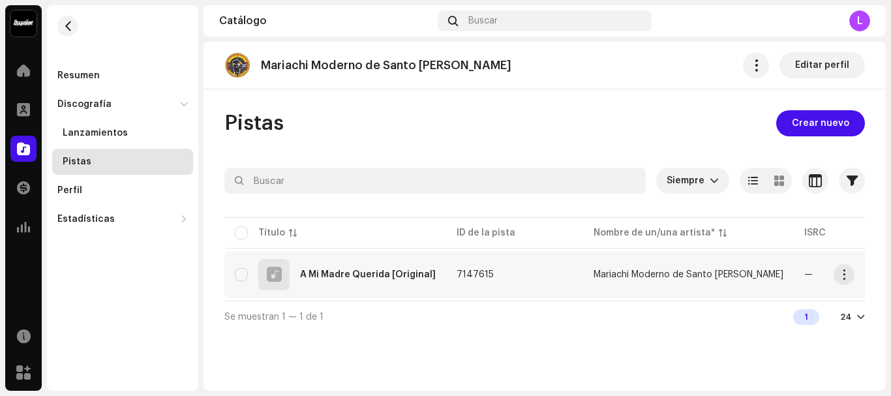
click at [398, 273] on div "A Mi Madre Querida [Original]" at bounding box center [368, 274] width 136 height 9
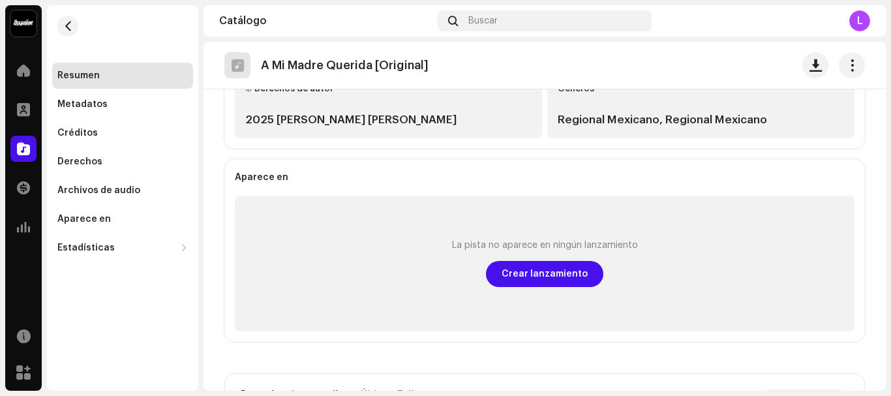
scroll to position [439, 0]
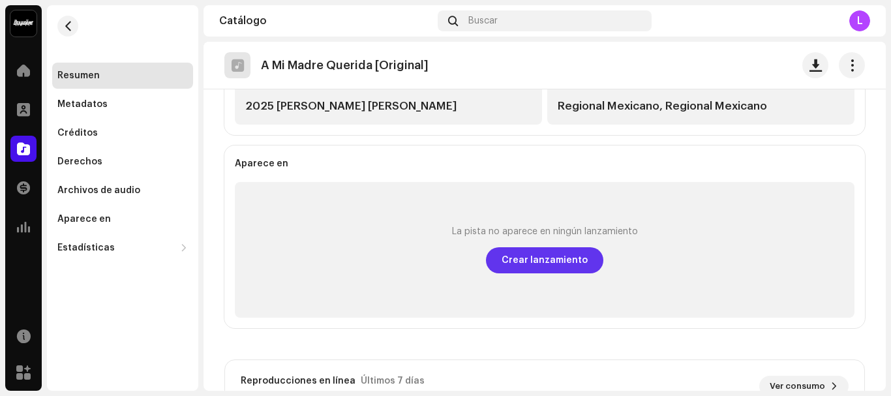
click at [540, 256] on span "Crear lanzamiento" at bounding box center [544, 260] width 86 height 26
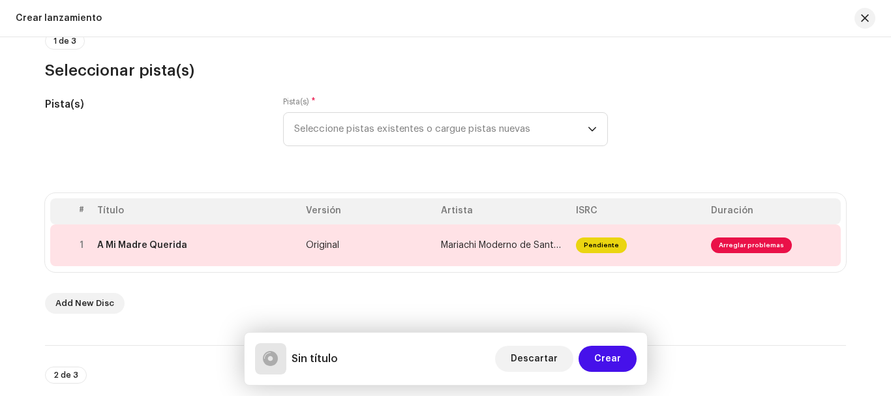
scroll to position [130, 0]
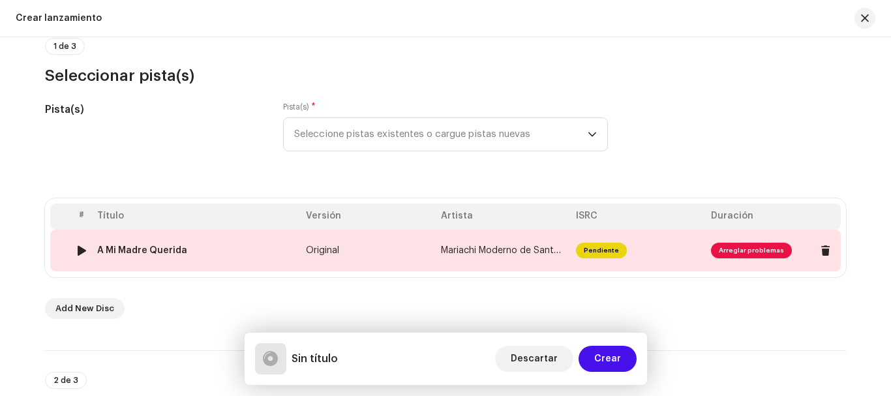
click at [751, 251] on span "Arreglar problemas" at bounding box center [751, 251] width 81 height 16
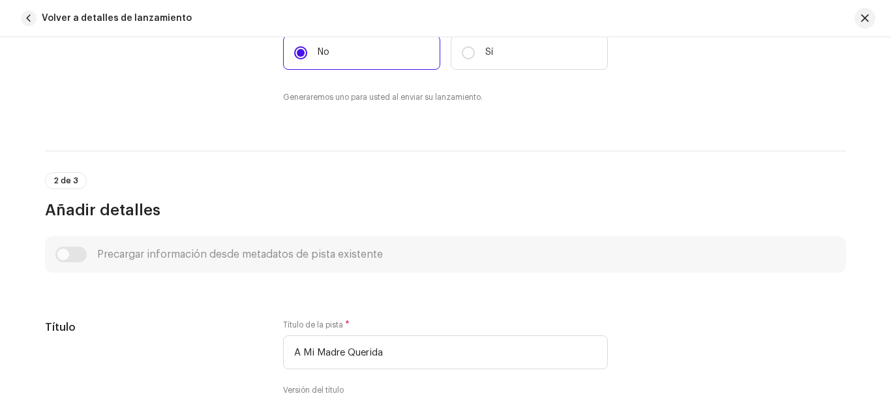
scroll to position [391, 0]
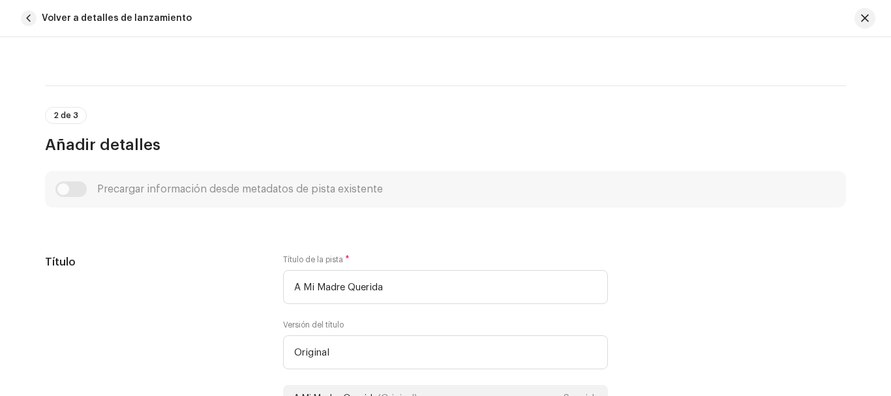
click at [75, 188] on div "Precargar información desde metadatos de pista existente" at bounding box center [445, 189] width 780 height 16
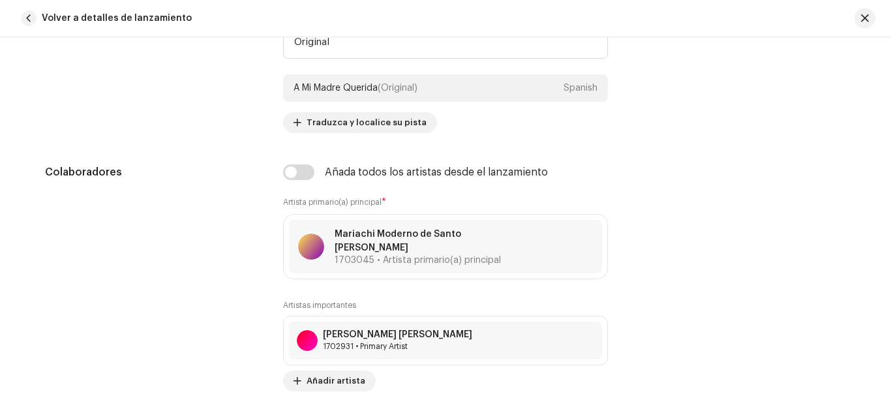
scroll to position [717, 0]
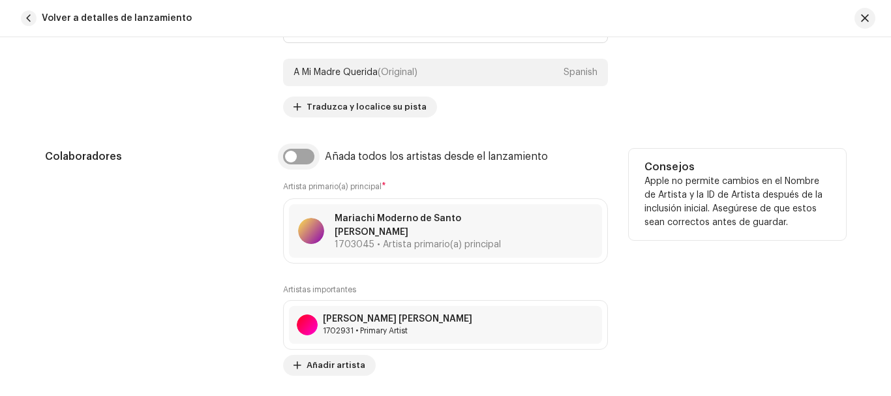
click at [291, 160] on input "checkbox" at bounding box center [298, 157] width 31 height 16
checkbox input "true"
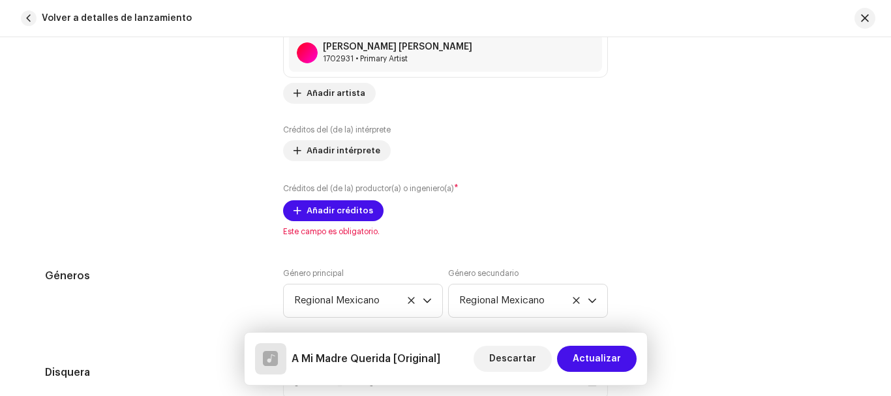
scroll to position [978, 0]
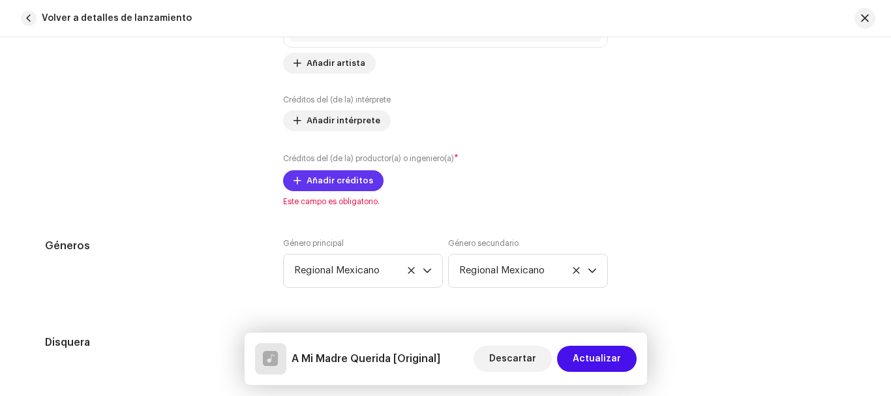
click at [348, 183] on span "Añadir créditos" at bounding box center [339, 181] width 67 height 26
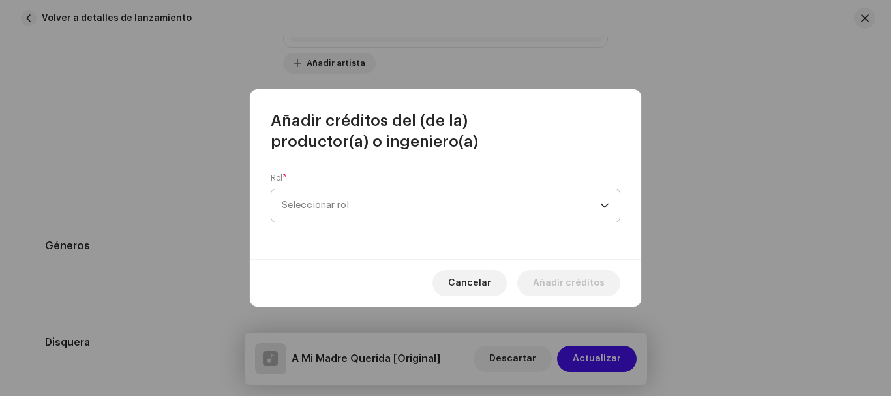
click at [390, 198] on span "Seleccionar rol" at bounding box center [441, 205] width 318 height 33
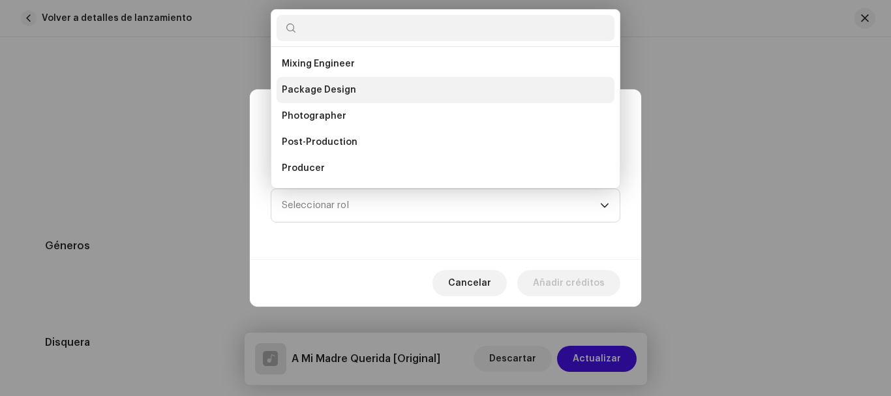
scroll to position [477, 0]
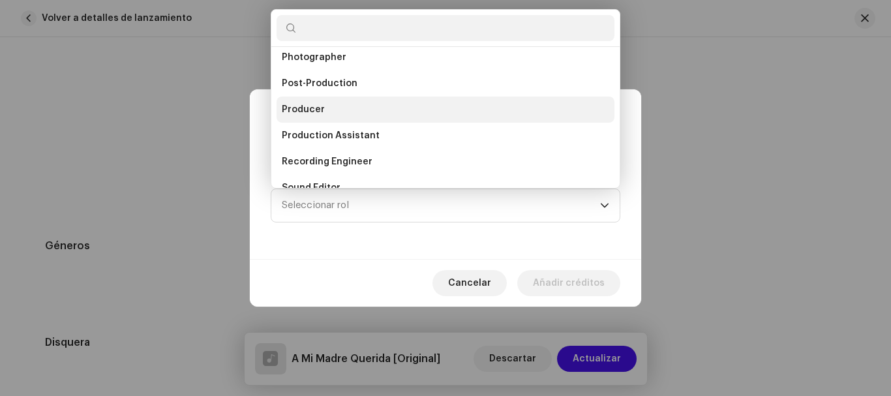
click at [330, 110] on li "Producer" at bounding box center [445, 109] width 338 height 26
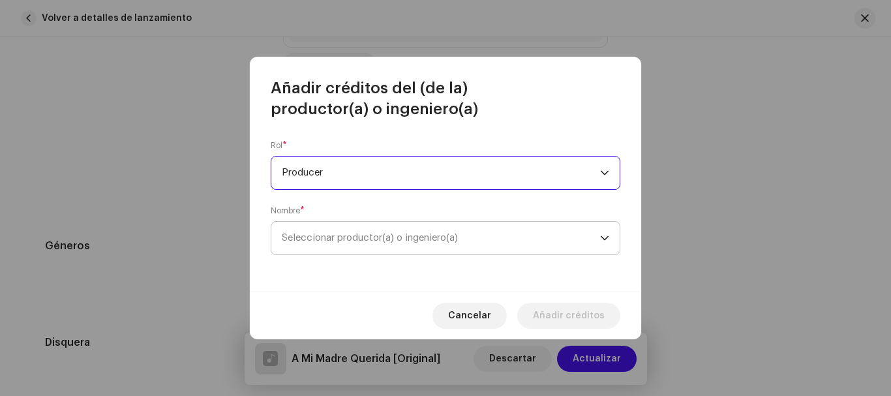
click at [343, 242] on span "Seleccionar productor(a) o ingeniero(a)" at bounding box center [370, 238] width 176 height 10
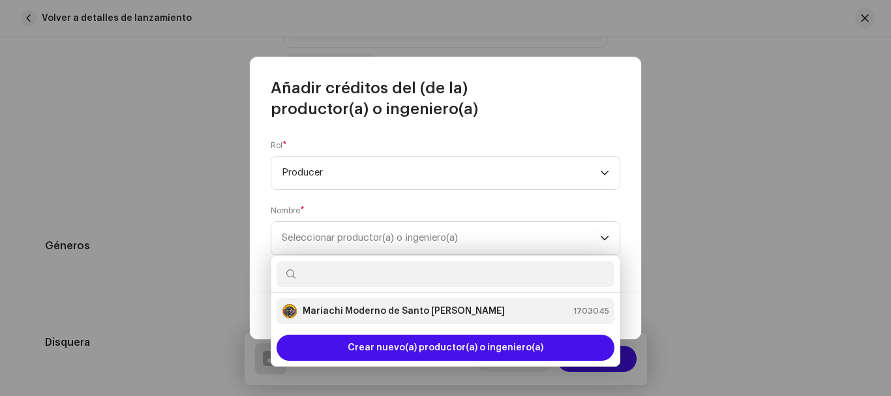
click at [409, 307] on strong "Mariachi Moderno de Santo [PERSON_NAME]" at bounding box center [404, 310] width 202 height 13
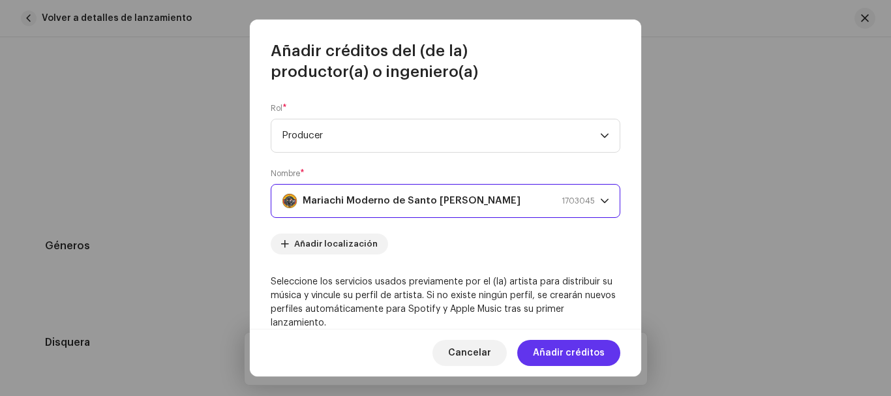
click at [585, 355] on span "Añadir créditos" at bounding box center [569, 353] width 72 height 26
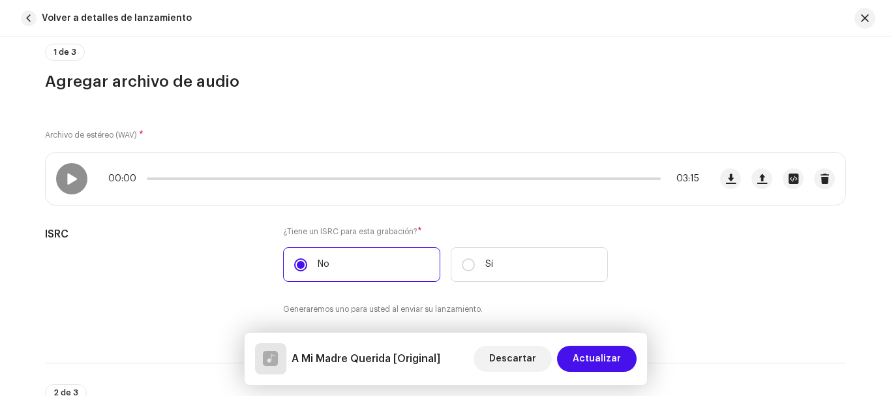
scroll to position [0, 0]
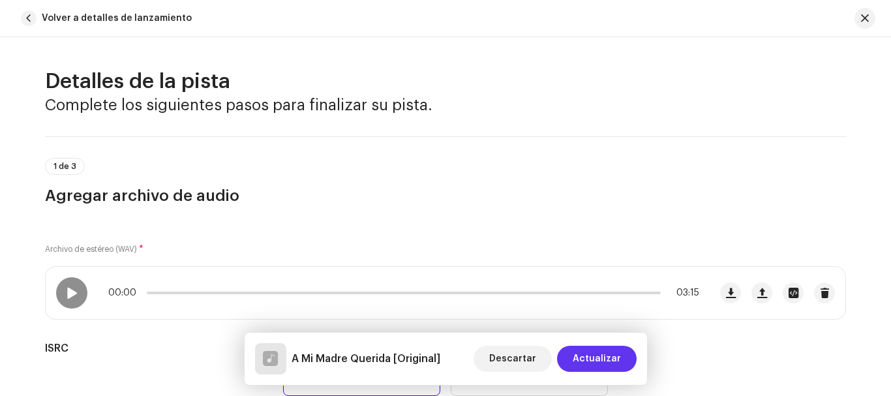
click at [602, 356] on span "Actualizar" at bounding box center [596, 359] width 48 height 26
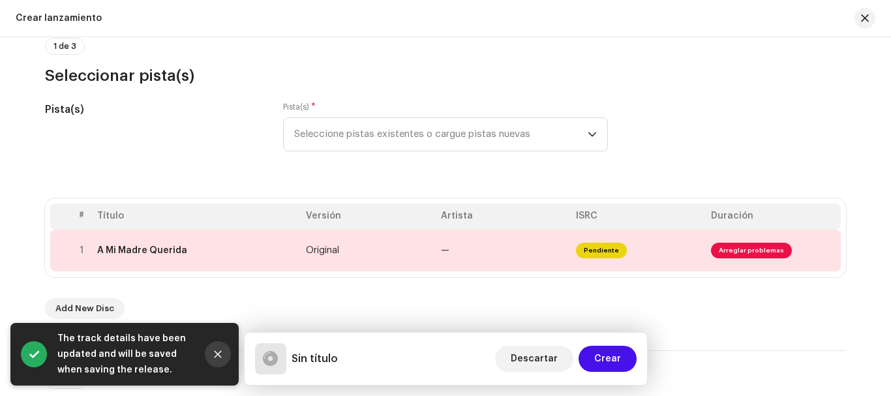
click at [219, 351] on icon "Close" at bounding box center [217, 353] width 9 height 9
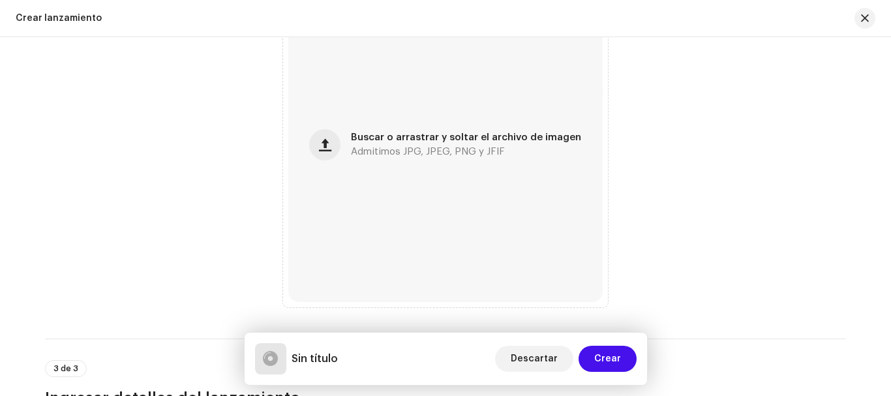
scroll to position [587, 0]
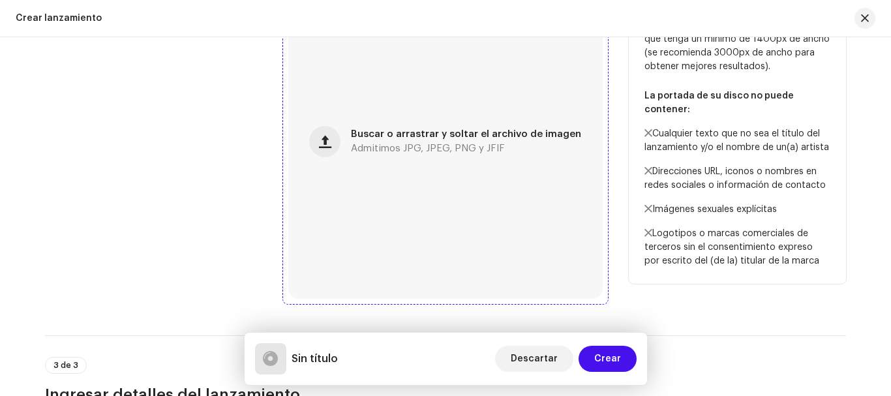
click at [363, 161] on div "Buscar o arrastrar y soltar el archivo de imagen Admitimos JPG, JPEG, PNG y JFIF" at bounding box center [445, 141] width 314 height 314
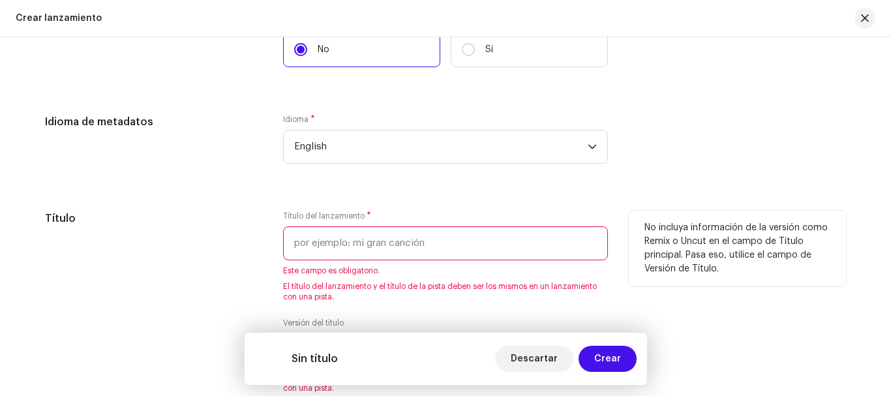
scroll to position [1108, 0]
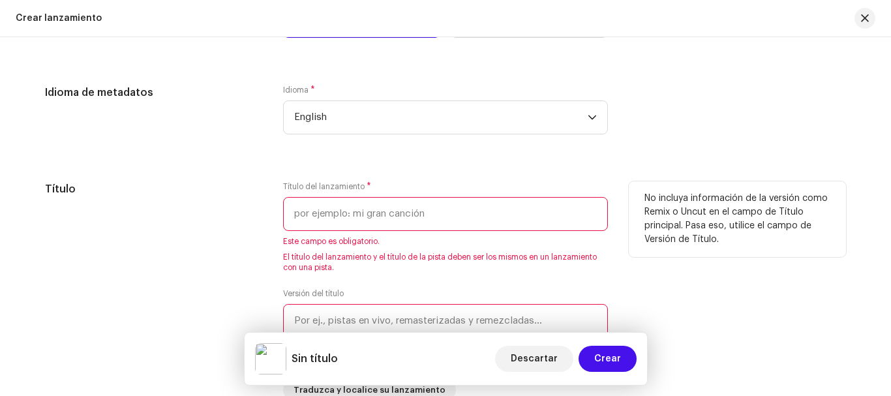
click at [366, 216] on input "text" at bounding box center [445, 214] width 325 height 34
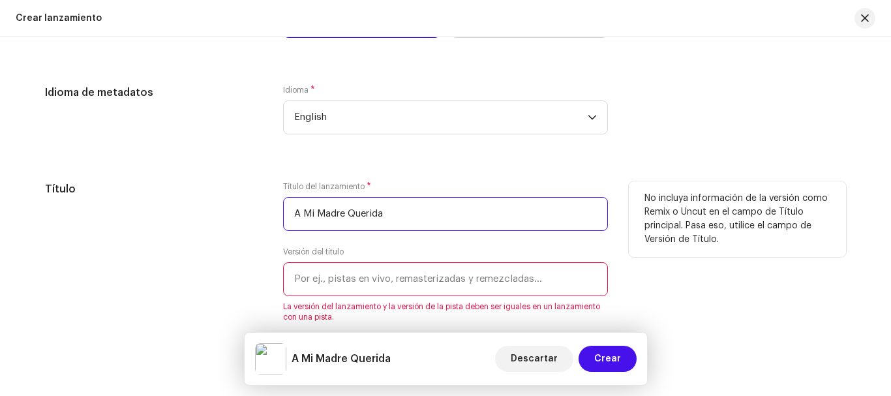
type input "A Mi Madre Querida"
click at [433, 281] on input "text" at bounding box center [445, 279] width 325 height 34
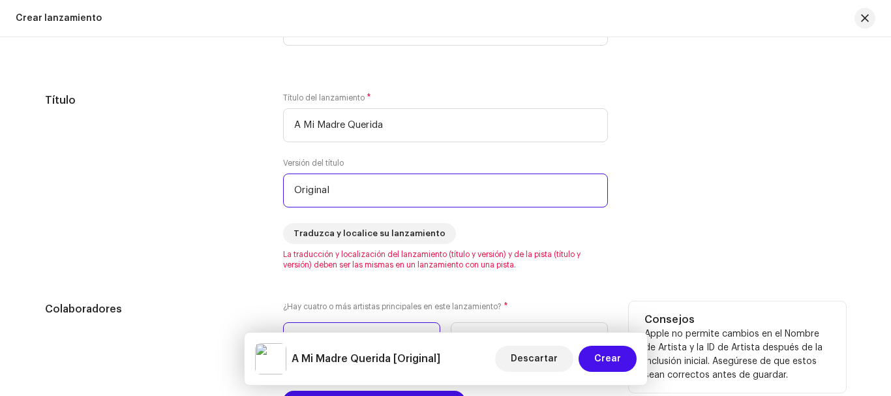
scroll to position [1304, 0]
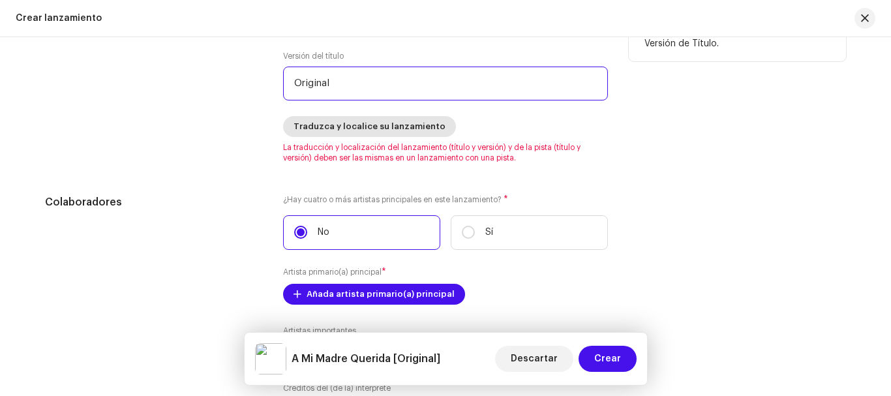
type input "Original"
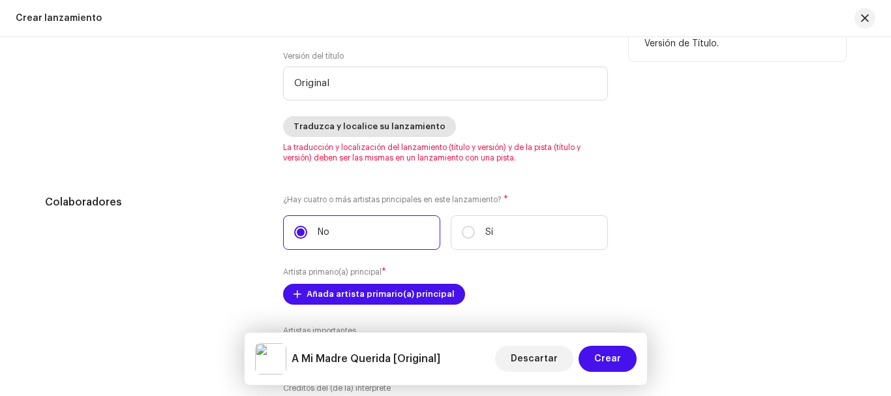
click at [354, 128] on span "Traduzca y localice su lanzamiento" at bounding box center [369, 126] width 152 height 26
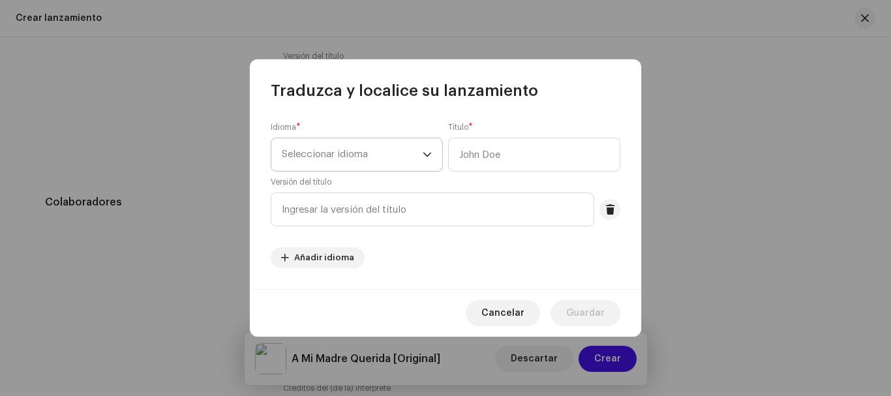
click at [370, 157] on span "Seleccionar idioma" at bounding box center [352, 154] width 141 height 33
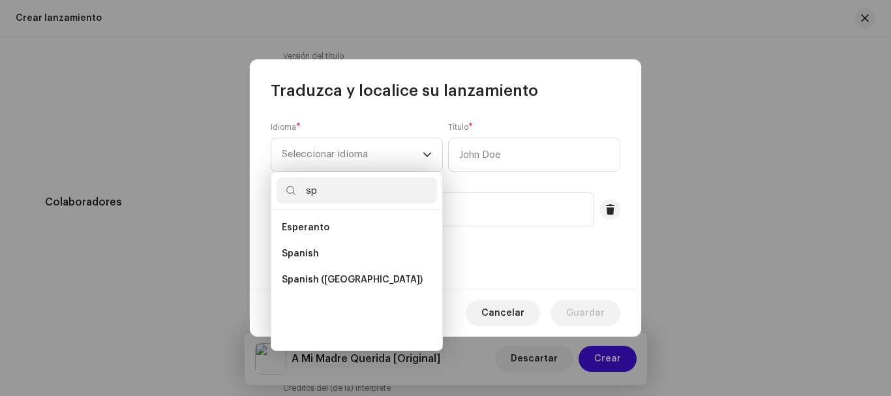
scroll to position [0, 0]
type input "sp"
click at [361, 256] on li "Spanish" at bounding box center [356, 254] width 160 height 26
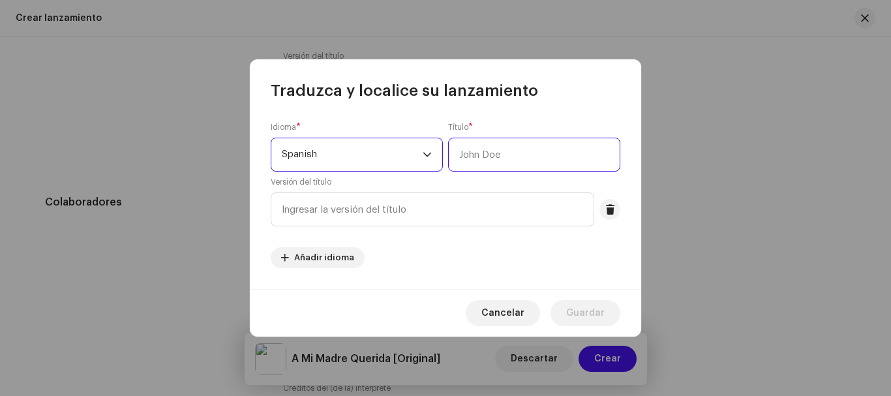
click at [518, 150] on input "text" at bounding box center [534, 155] width 172 height 34
type input "A Mi Madre Querida"
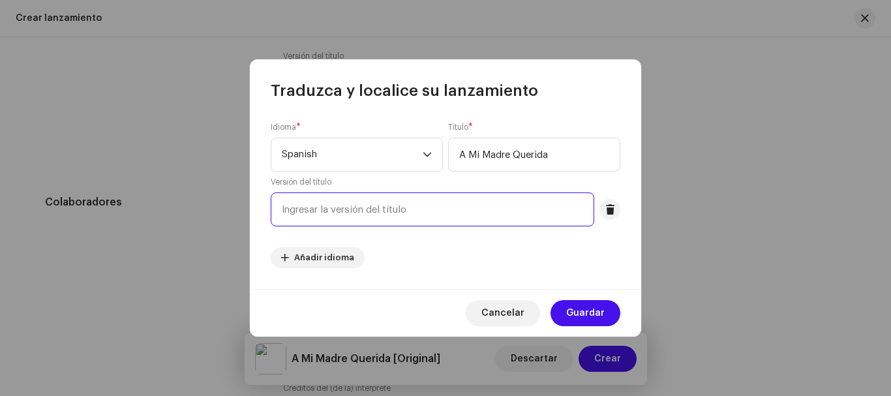
click at [388, 212] on input "text" at bounding box center [432, 209] width 323 height 34
type input "Original"
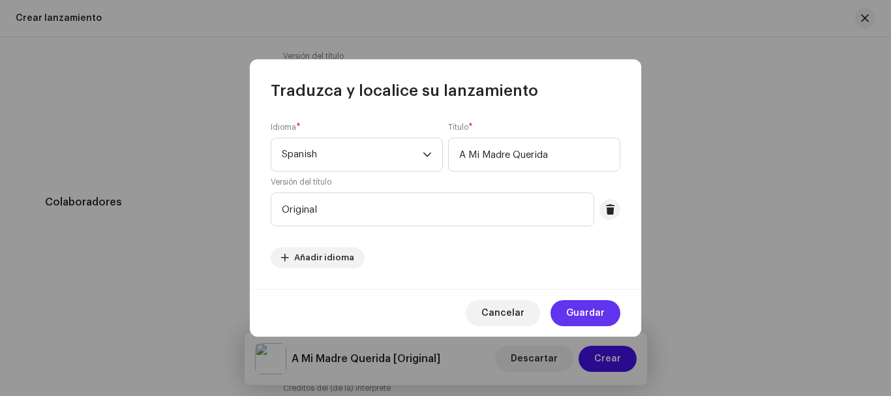
click at [605, 318] on button "Guardar" at bounding box center [585, 313] width 70 height 26
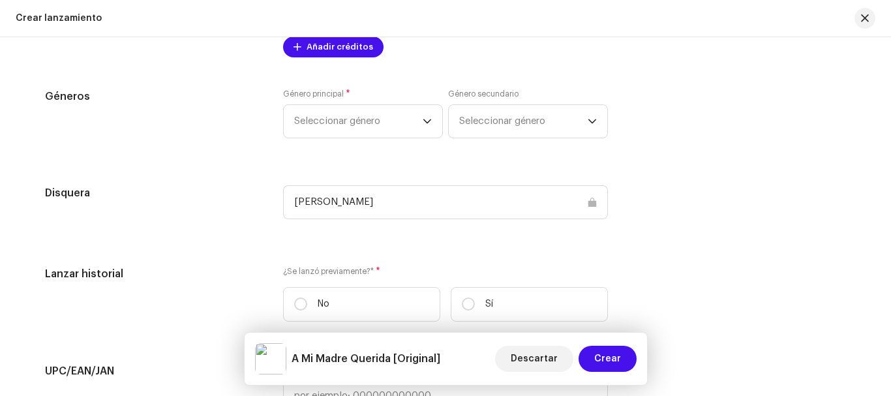
scroll to position [1760, 0]
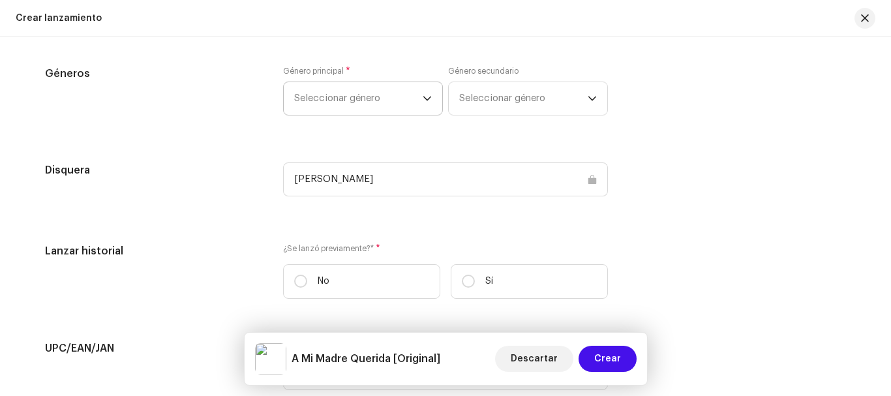
click at [422, 100] on icon "dropdown trigger" at bounding box center [426, 98] width 9 height 9
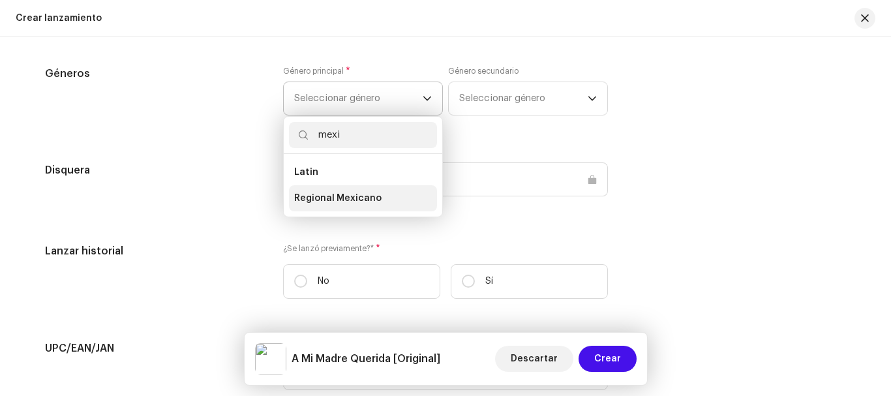
type input "mexi"
click at [365, 193] on span "Regional Mexicano" at bounding box center [337, 198] width 87 height 13
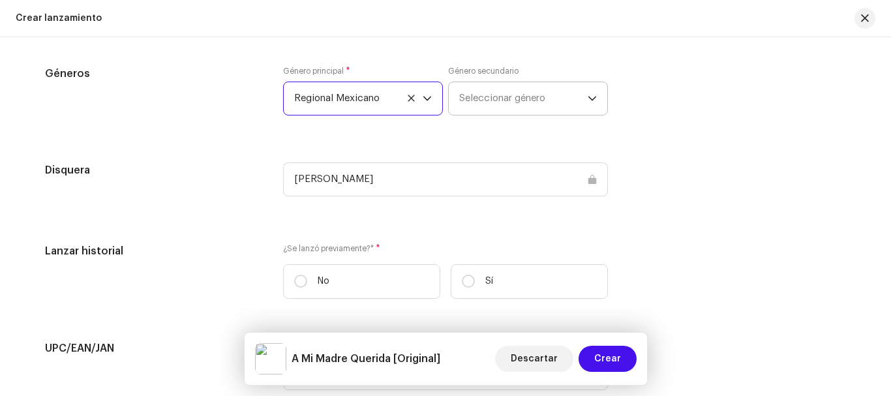
click at [490, 92] on span "Seleccionar género" at bounding box center [523, 98] width 128 height 33
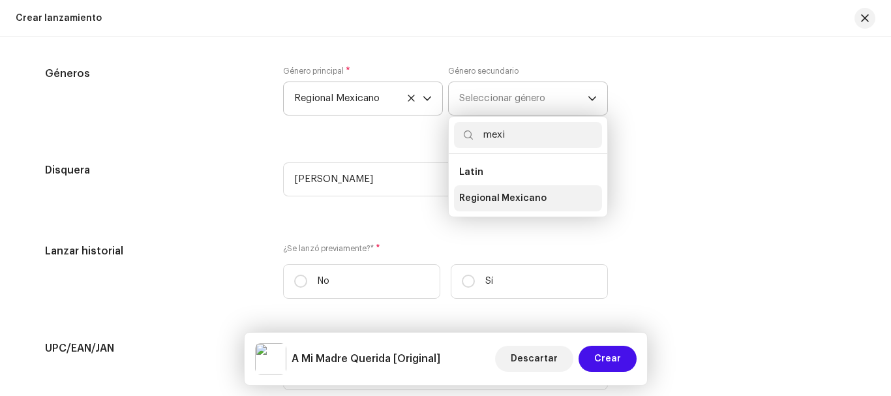
type input "mexi"
click at [512, 203] on span "Regional Mexicano" at bounding box center [502, 198] width 87 height 13
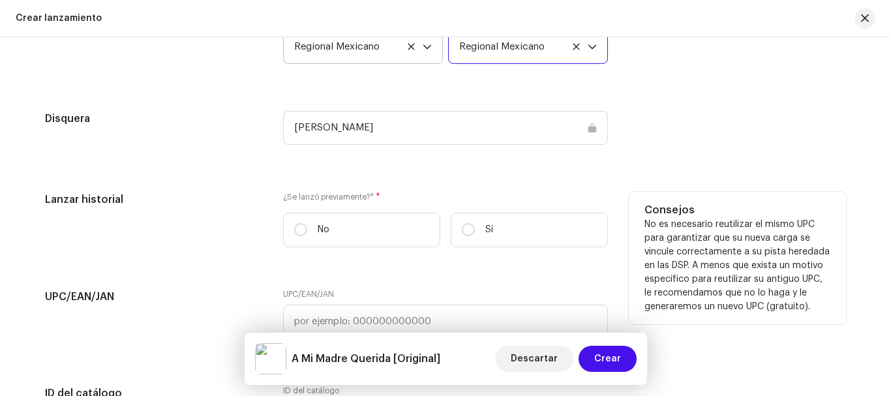
scroll to position [1891, 0]
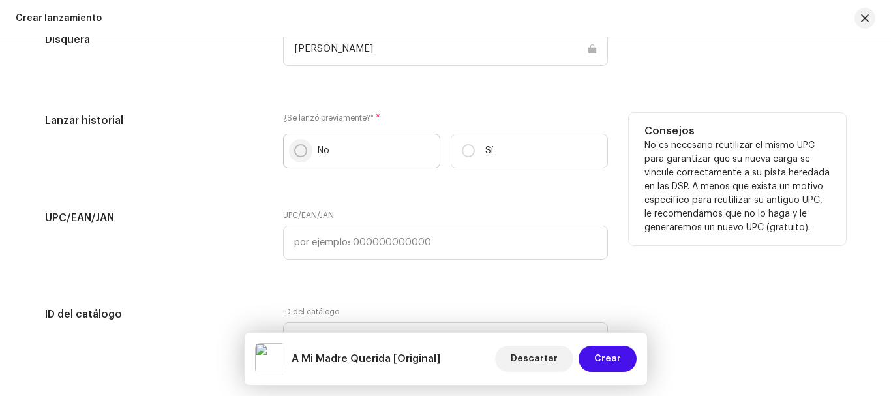
click at [296, 149] on input "No" at bounding box center [300, 150] width 13 height 13
radio input "true"
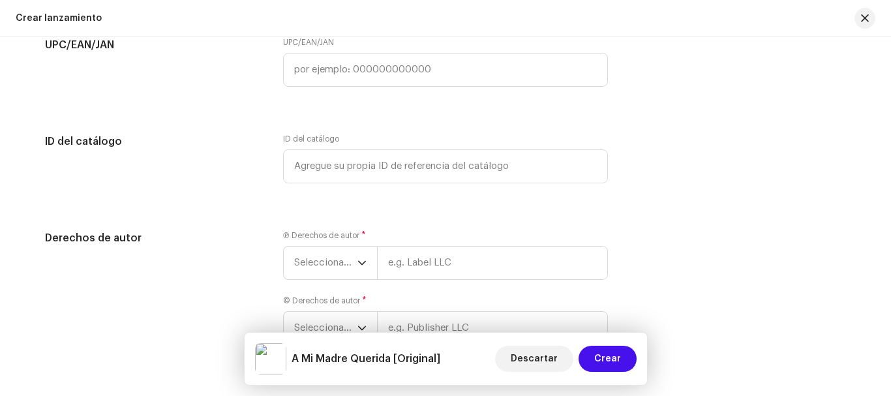
scroll to position [2086, 0]
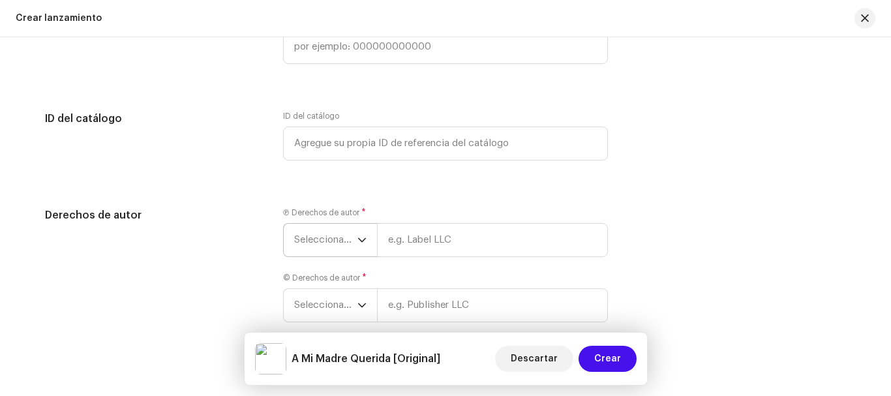
click at [358, 238] on icon "dropdown trigger" at bounding box center [361, 239] width 9 height 9
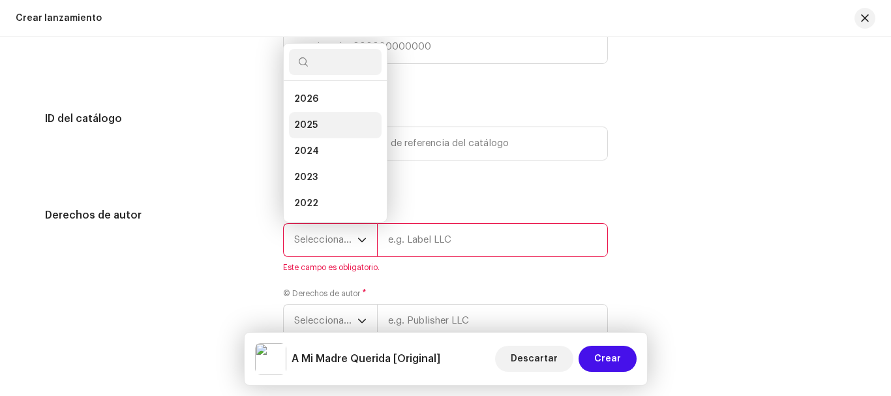
click at [318, 125] on li "2025" at bounding box center [335, 125] width 93 height 26
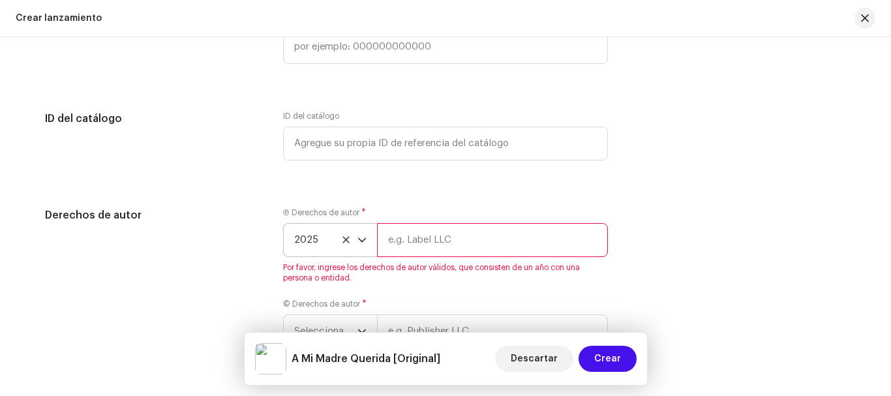
click at [451, 243] on input "text" at bounding box center [492, 240] width 231 height 34
type input "[PERSON_NAME] [PERSON_NAME]"
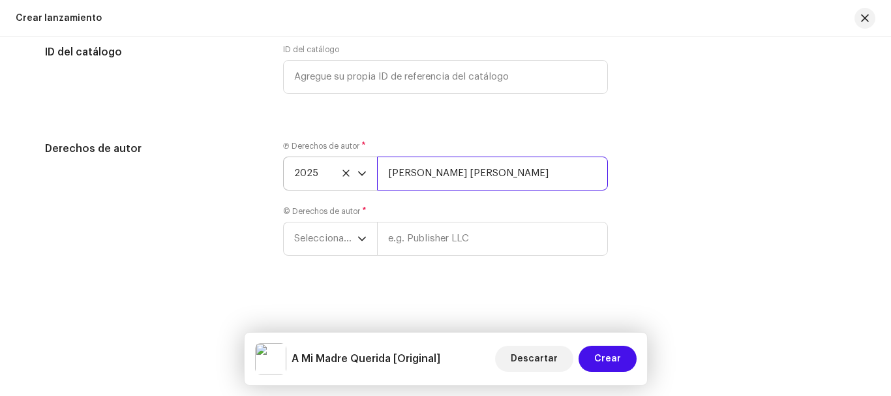
scroll to position [2154, 0]
click at [361, 235] on icon "dropdown trigger" at bounding box center [361, 237] width 9 height 9
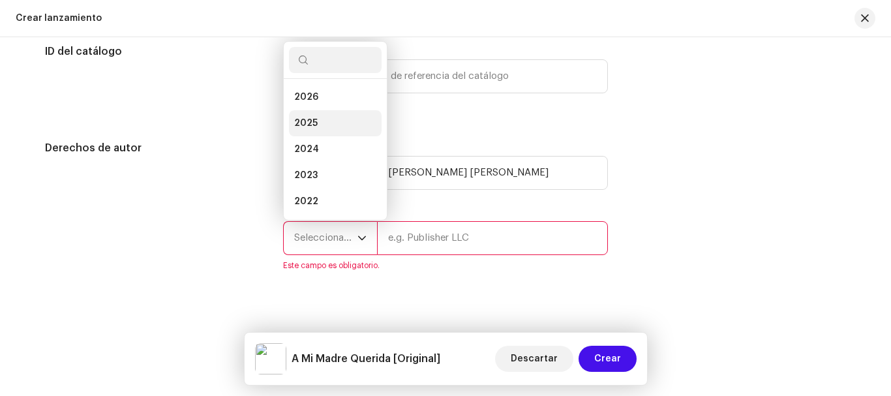
click at [314, 128] on li "2025" at bounding box center [335, 123] width 93 height 26
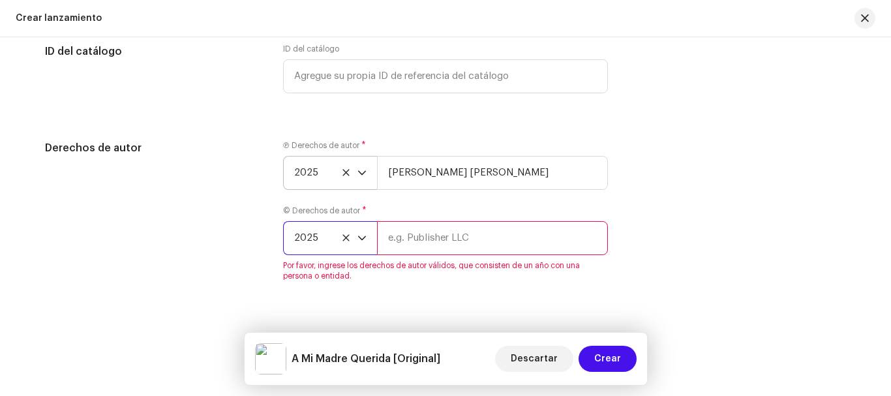
click at [546, 232] on input "text" at bounding box center [492, 238] width 231 height 34
type input "[PERSON_NAME] [PERSON_NAME]"
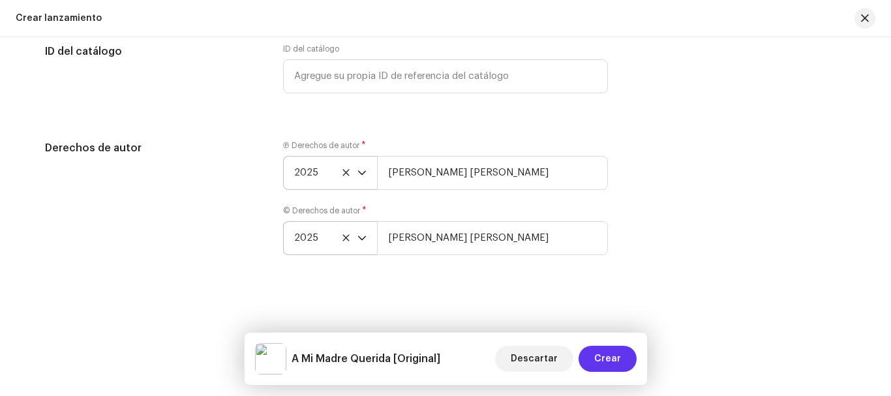
click at [614, 359] on span "Crear" at bounding box center [607, 359] width 27 height 26
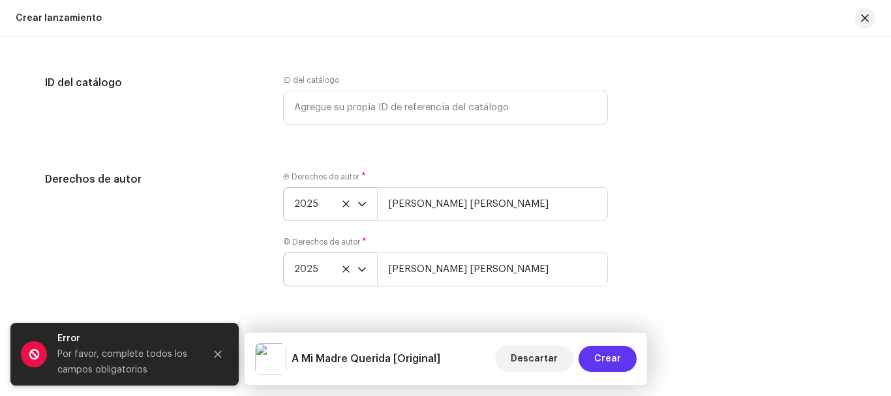
scroll to position [2185, 0]
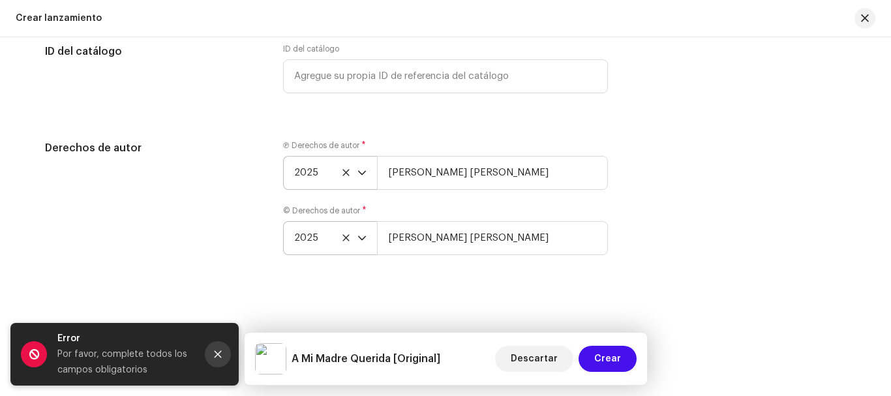
click at [223, 355] on button "Close" at bounding box center [218, 354] width 26 height 26
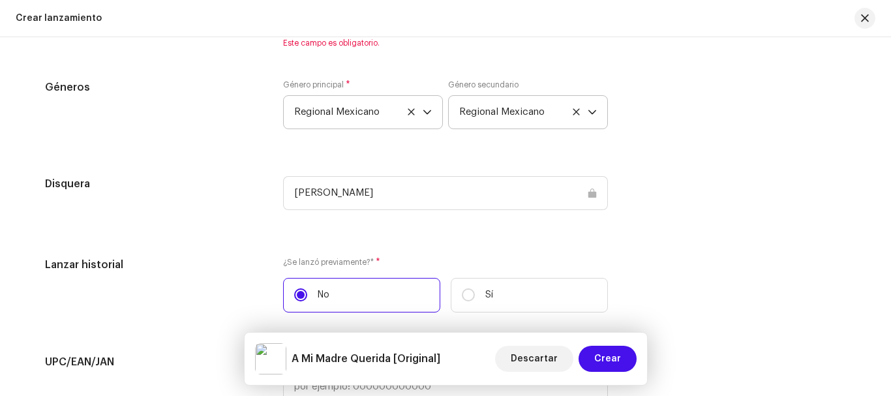
scroll to position [1663, 0]
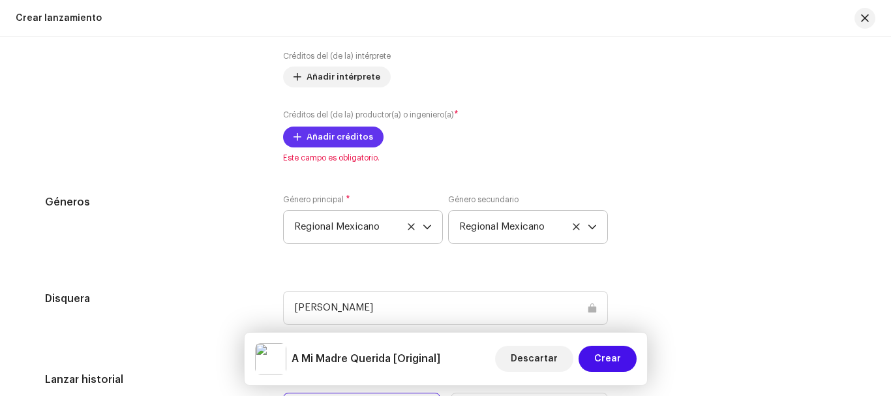
click at [324, 135] on span "Añadir créditos" at bounding box center [339, 137] width 67 height 26
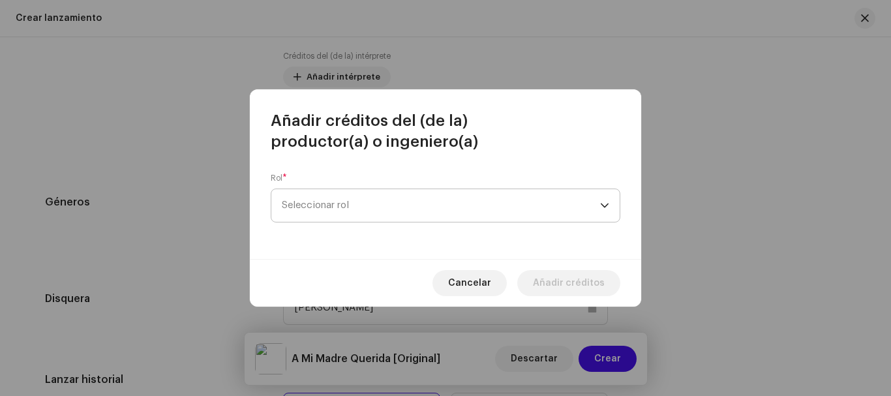
click at [322, 209] on span "Seleccionar rol" at bounding box center [441, 205] width 318 height 33
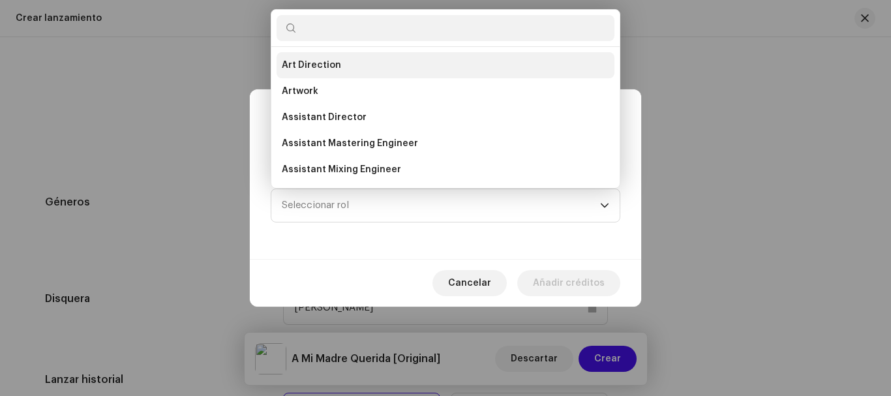
click at [334, 69] on span "Art Direction" at bounding box center [311, 65] width 59 height 13
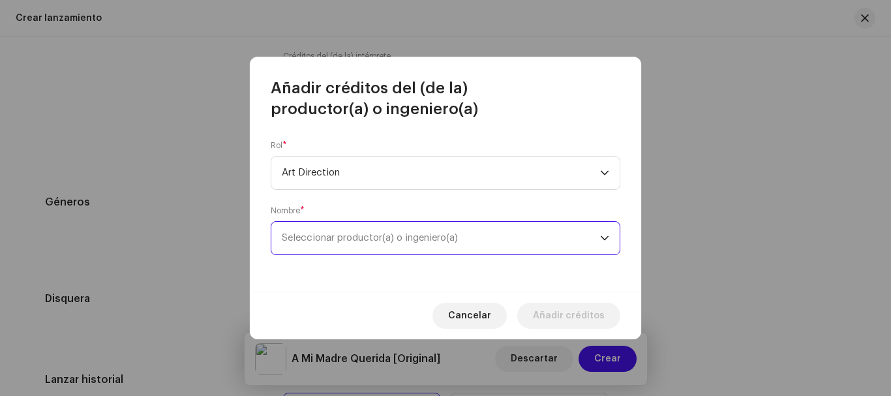
click at [392, 241] on span "Seleccionar productor(a) o ingeniero(a)" at bounding box center [370, 238] width 176 height 10
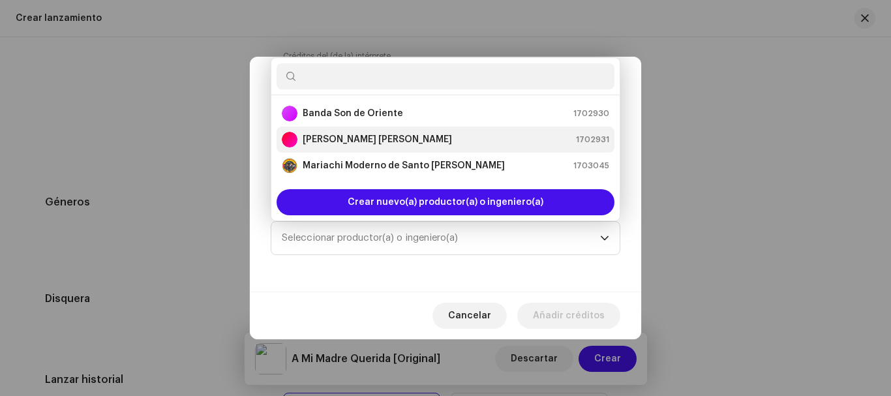
click at [326, 138] on strong "[PERSON_NAME] [PERSON_NAME]" at bounding box center [377, 139] width 149 height 13
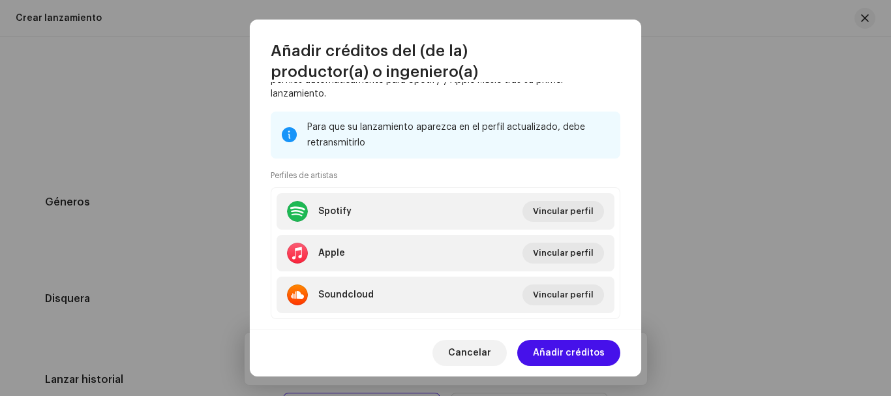
scroll to position [256, 0]
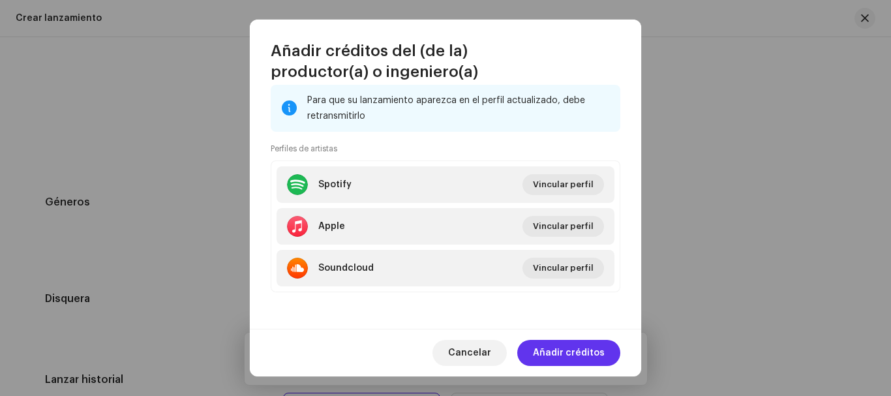
click at [580, 349] on span "Añadir créditos" at bounding box center [569, 353] width 72 height 26
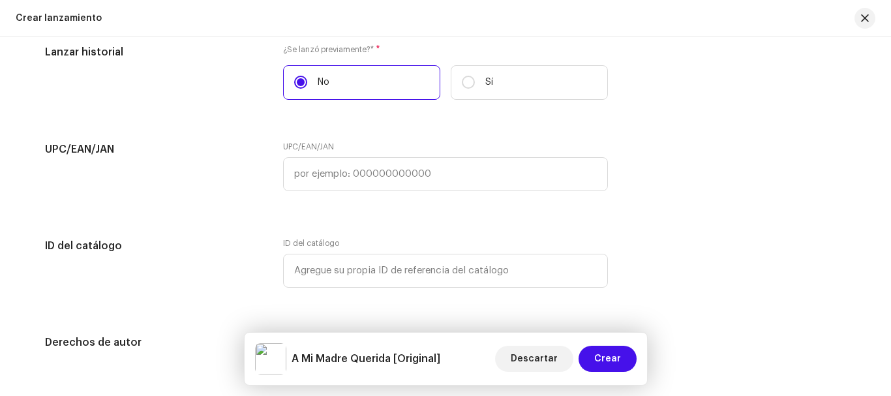
scroll to position [2224, 0]
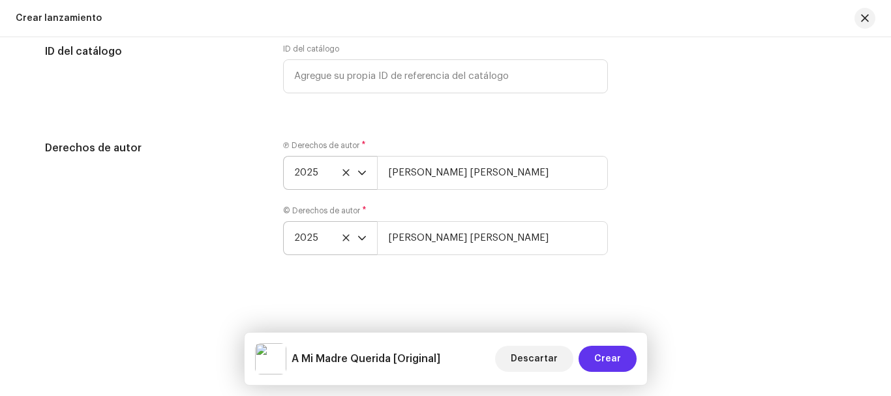
click at [615, 357] on span "Crear" at bounding box center [607, 359] width 27 height 26
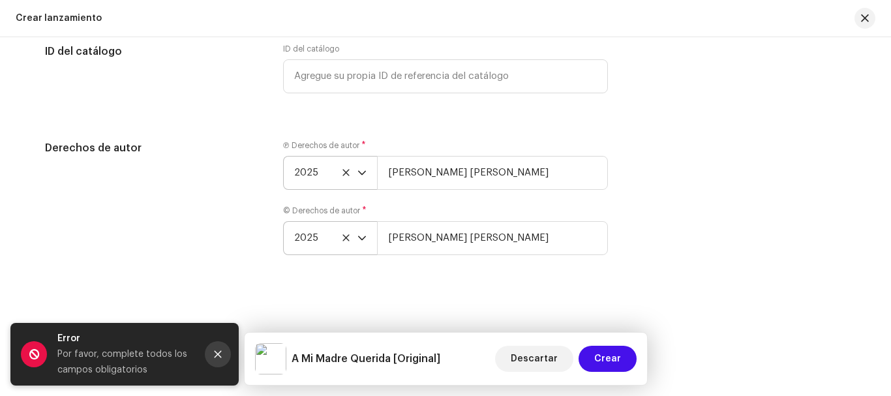
click at [218, 353] on icon "Close" at bounding box center [218, 354] width 7 height 7
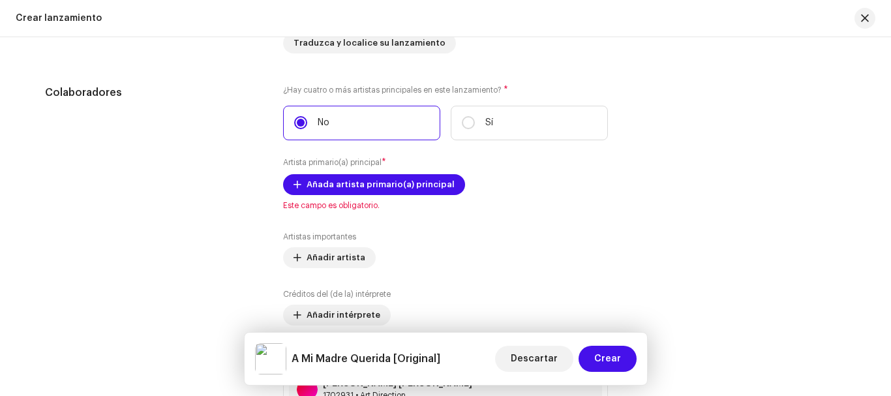
scroll to position [1376, 0]
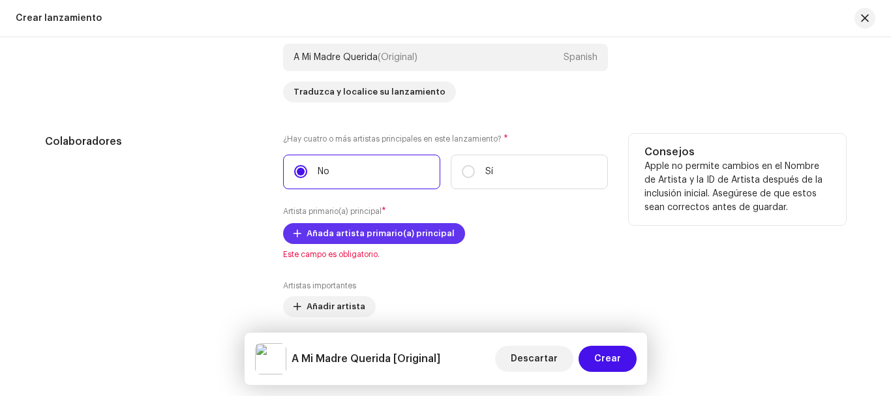
click at [345, 240] on span "Añada artista primario(a) principal" at bounding box center [380, 233] width 148 height 26
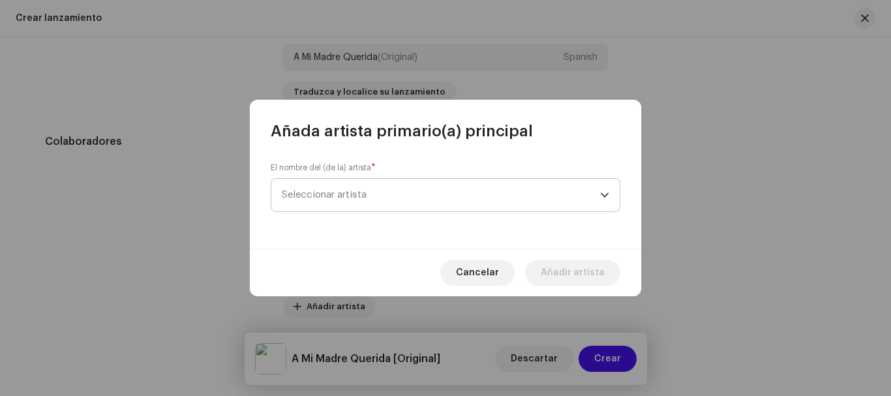
click at [325, 192] on span "Seleccionar artista" at bounding box center [324, 195] width 85 height 10
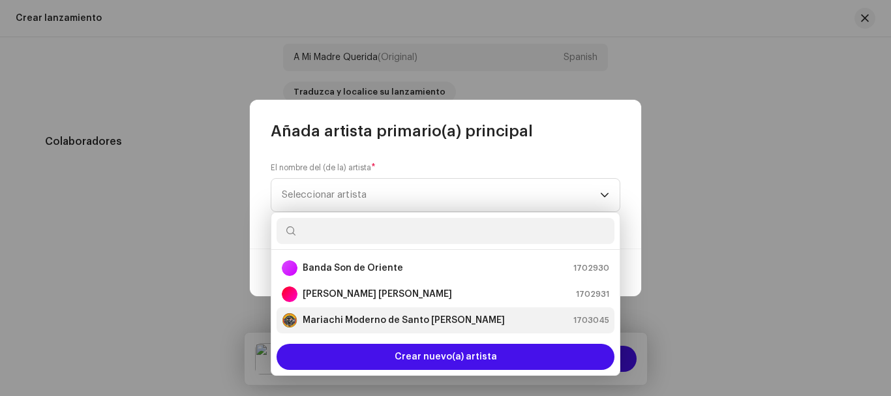
click at [354, 320] on strong "Mariachi Moderno de Santo [PERSON_NAME]" at bounding box center [404, 320] width 202 height 13
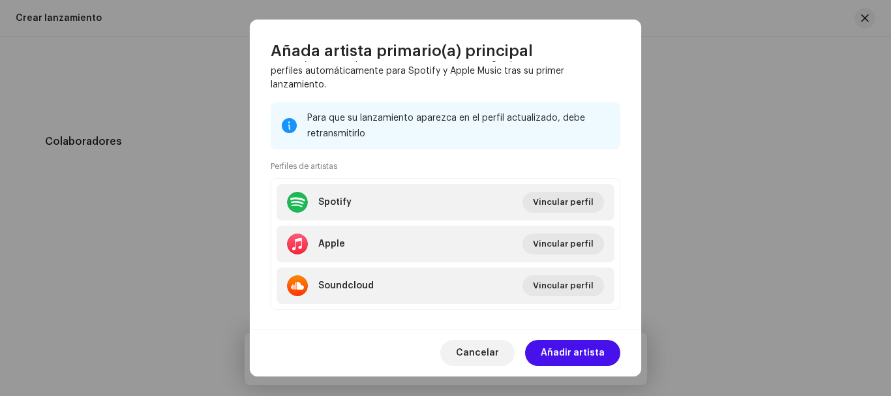
scroll to position [170, 0]
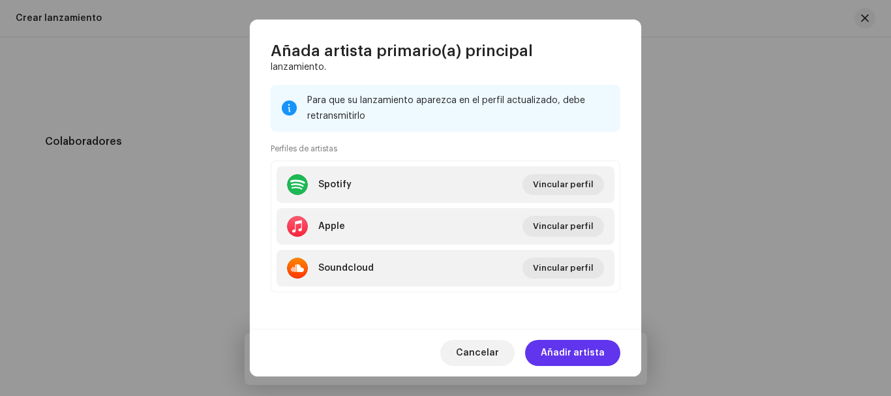
click at [571, 348] on span "Añadir artista" at bounding box center [572, 353] width 64 height 26
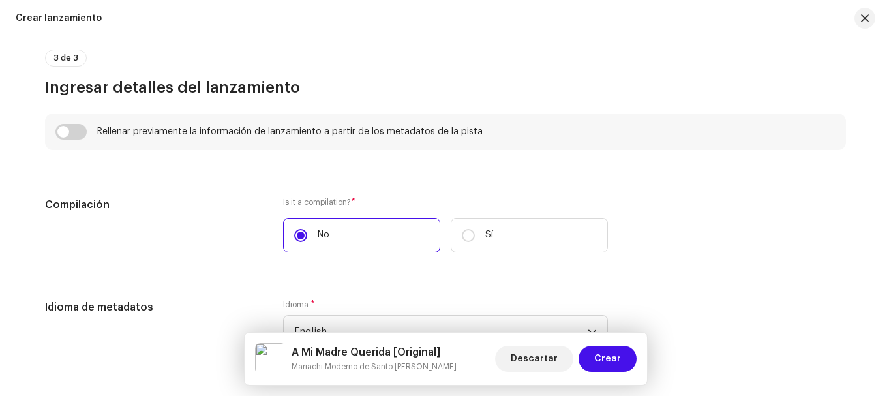
scroll to position [984, 0]
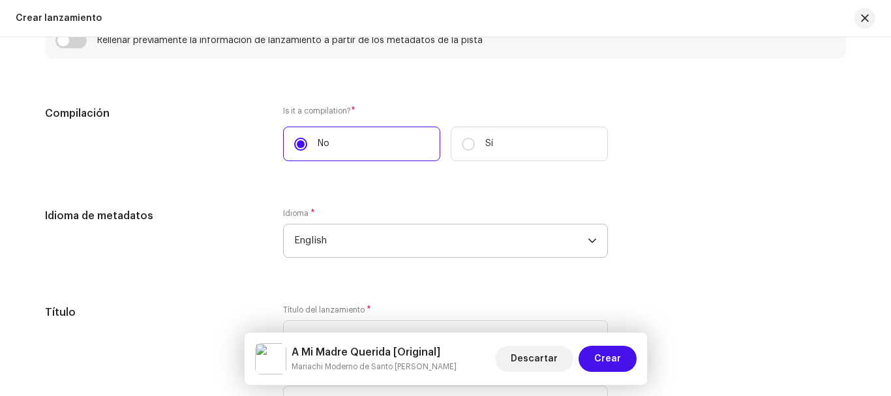
click at [461, 239] on span "English" at bounding box center [440, 240] width 293 height 33
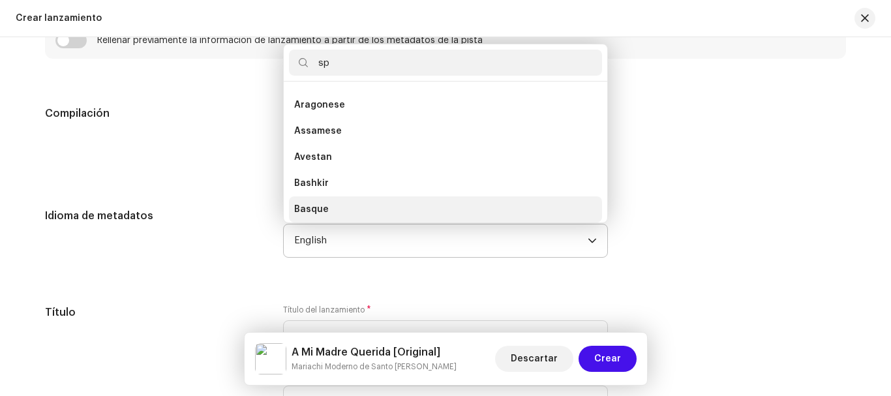
scroll to position [0, 0]
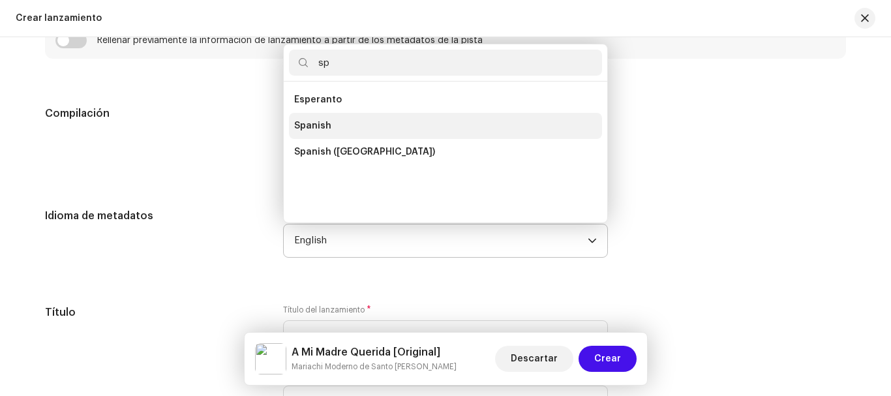
type input "sp"
click at [315, 124] on span "Spanish" at bounding box center [312, 125] width 37 height 13
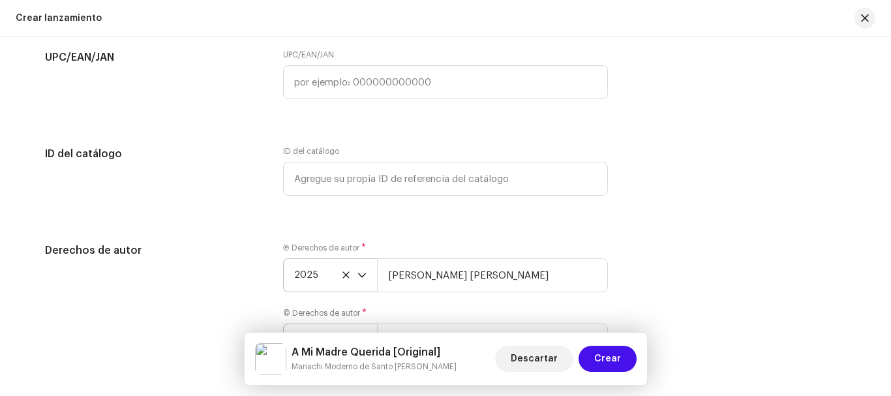
scroll to position [2158, 0]
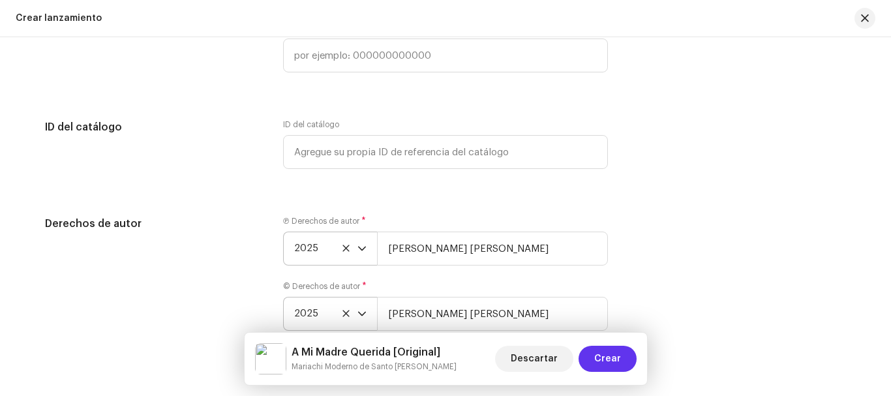
click at [604, 361] on span "Crear" at bounding box center [607, 359] width 27 height 26
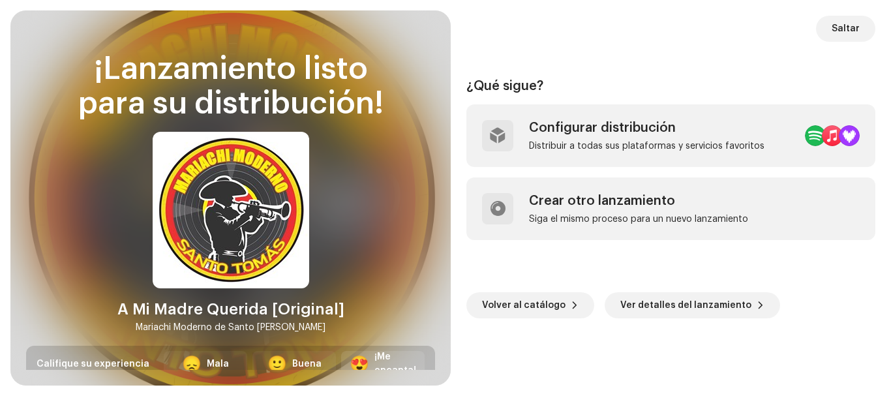
click at [394, 356] on div "¡Me encanta!" at bounding box center [395, 363] width 42 height 27
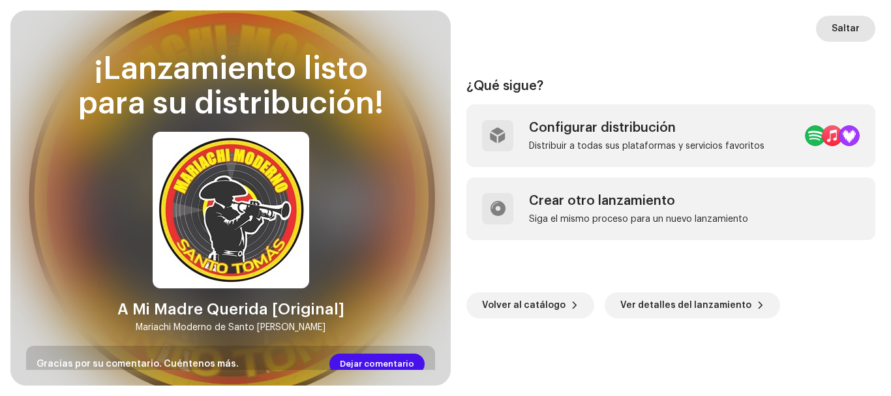
click at [836, 31] on span "Saltar" at bounding box center [845, 29] width 28 height 26
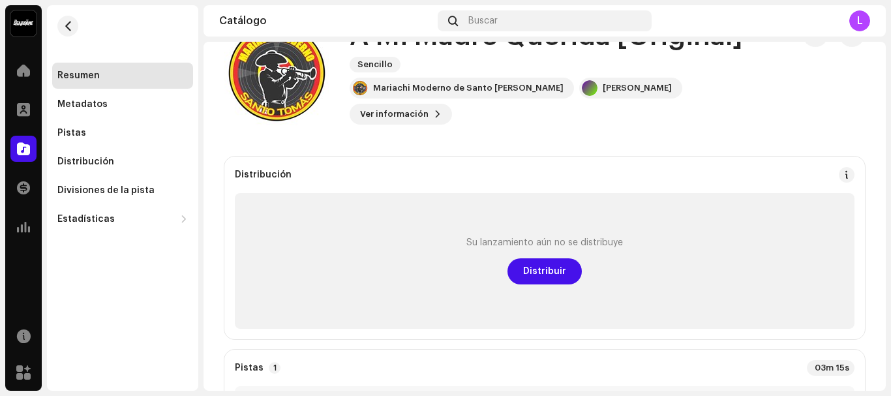
scroll to position [65, 0]
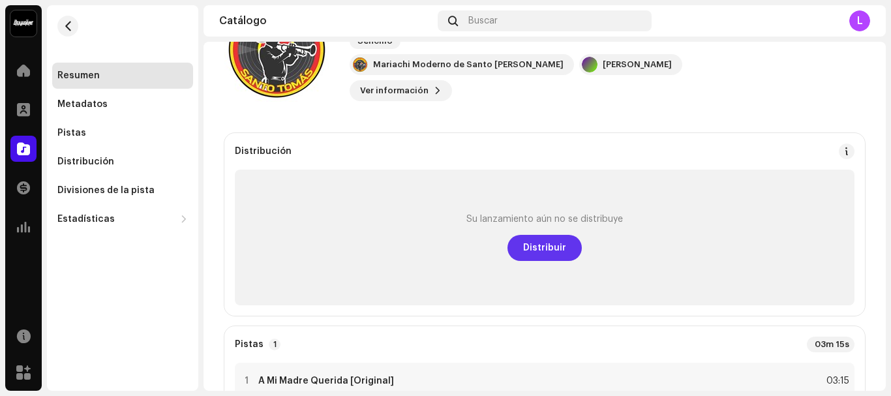
click at [532, 250] on span "Distribuir" at bounding box center [544, 248] width 43 height 26
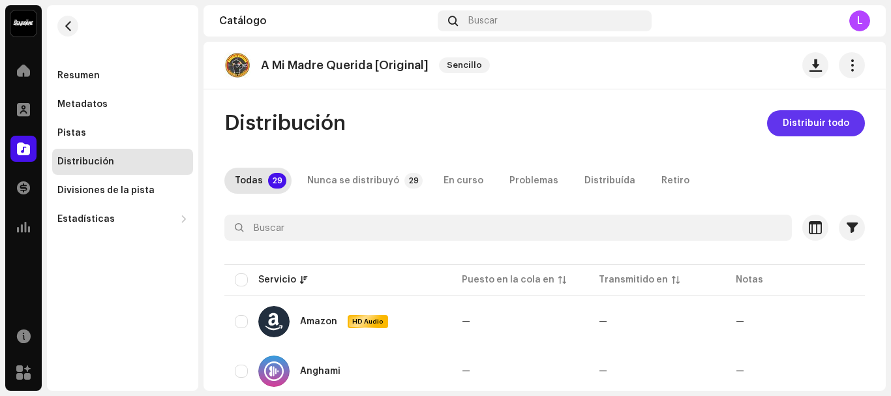
click at [789, 119] on span "Distribuir todo" at bounding box center [815, 123] width 67 height 26
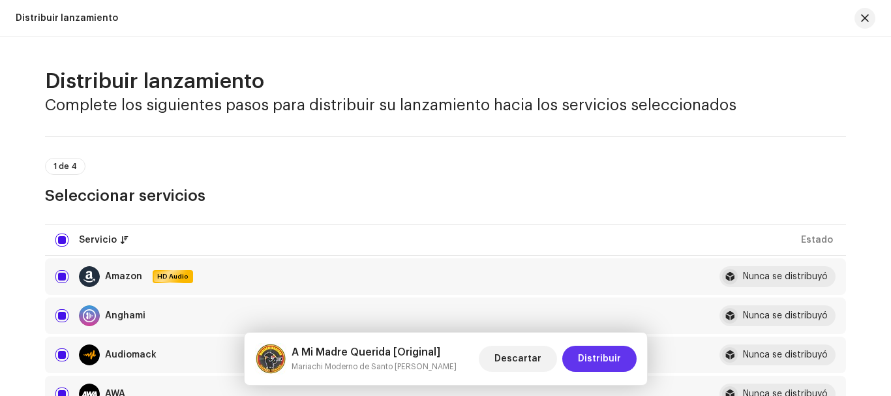
click at [599, 359] on span "Distribuir" at bounding box center [599, 359] width 43 height 26
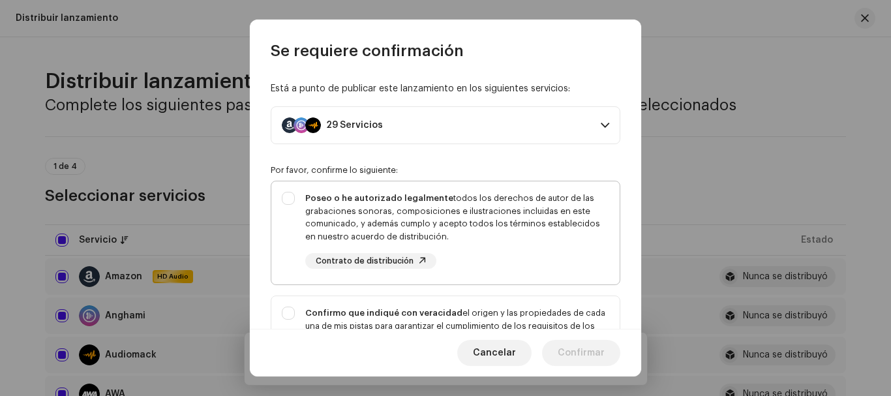
click at [289, 198] on div "Poseo o he autorizado legalmente todos los derechos de autor de las grabaciones…" at bounding box center [445, 230] width 348 height 98
checkbox input "true"
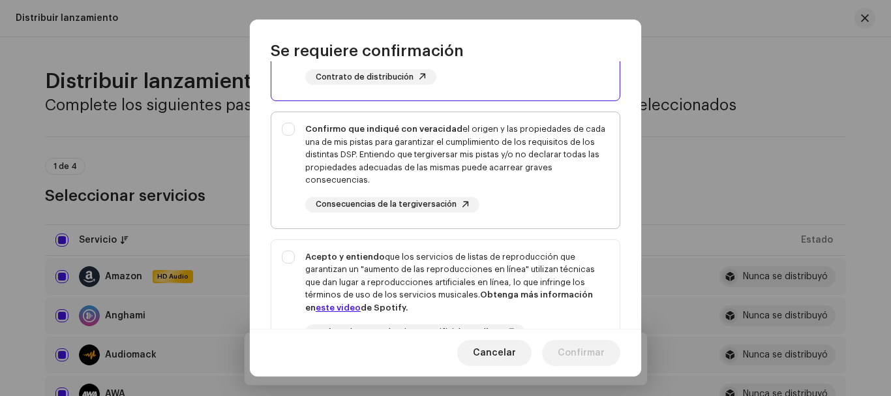
scroll to position [196, 0]
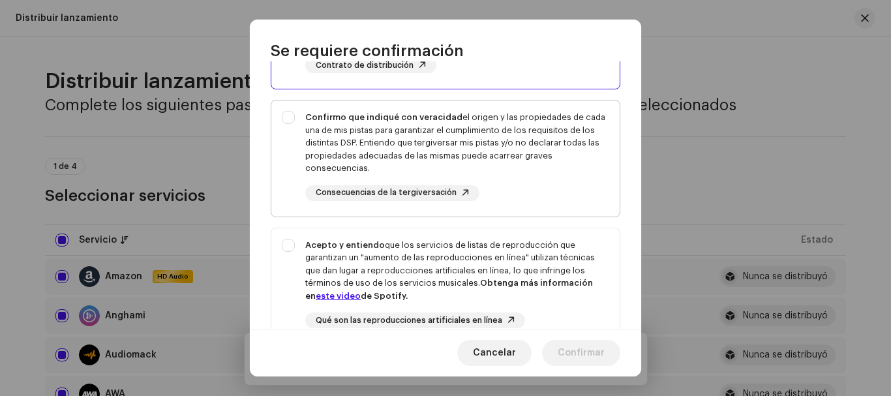
drag, startPoint x: 291, startPoint y: 114, endPoint x: 336, endPoint y: 128, distance: 47.2
click at [292, 115] on div "Confirmo que indiqué con veracidad el origen y las propiedades de cada una de m…" at bounding box center [445, 155] width 348 height 111
checkbox input "true"
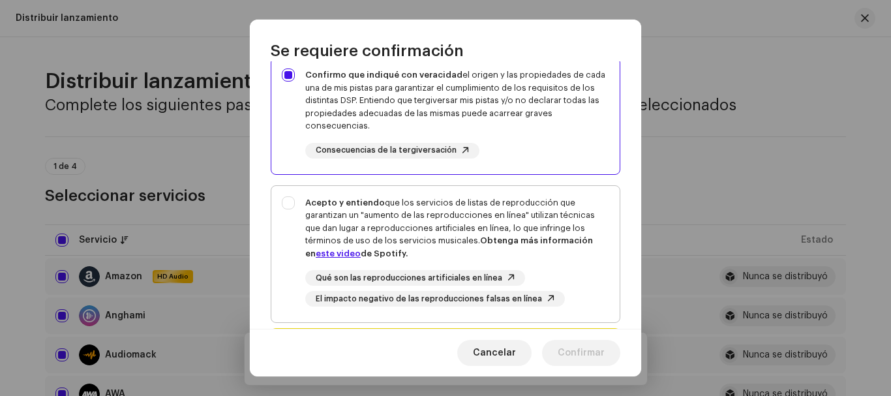
scroll to position [261, 0]
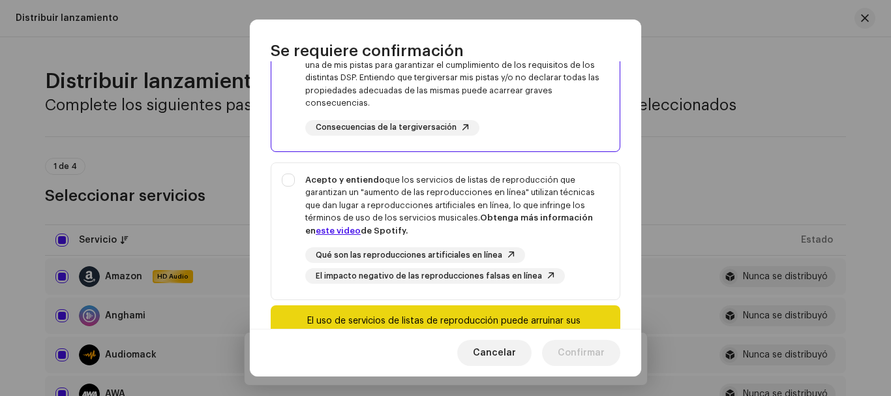
drag, startPoint x: 293, startPoint y: 181, endPoint x: 326, endPoint y: 161, distance: 38.6
click at [293, 181] on div "Acepto y entiendo que los servicios de listas de reproducción que garantizan un…" at bounding box center [445, 229] width 348 height 132
checkbox input "true"
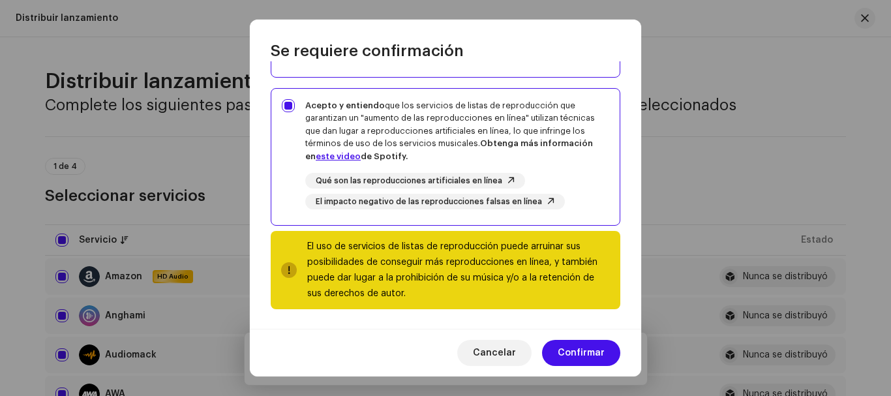
scroll to position [336, 0]
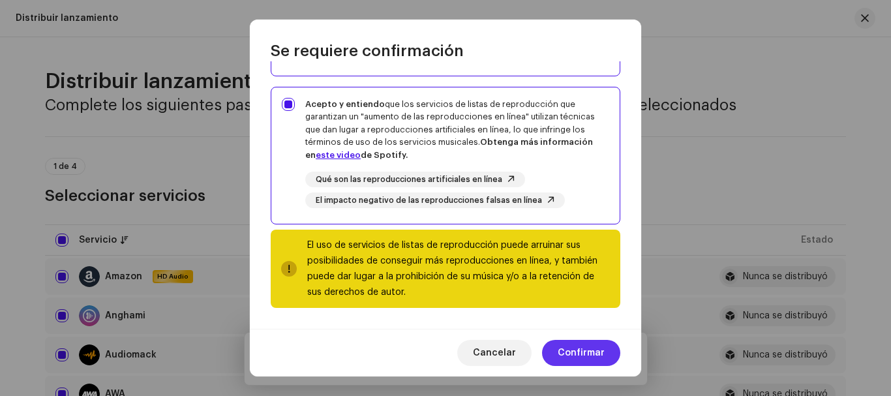
click at [582, 353] on span "Confirmar" at bounding box center [580, 353] width 47 height 26
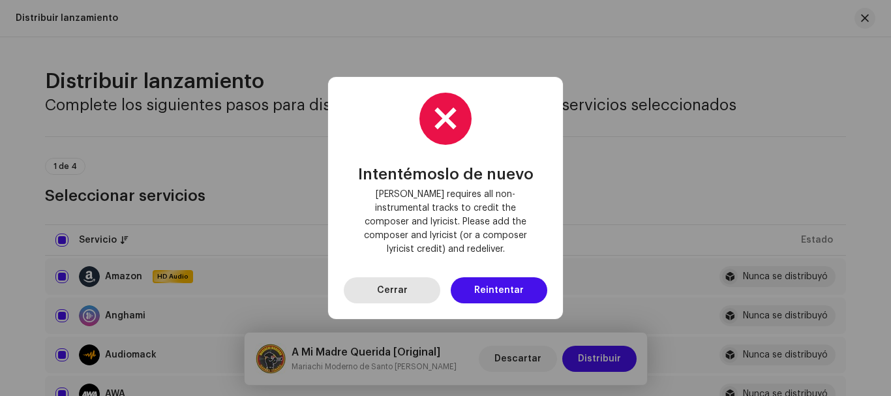
click at [400, 284] on span "Cerrar" at bounding box center [392, 290] width 31 height 26
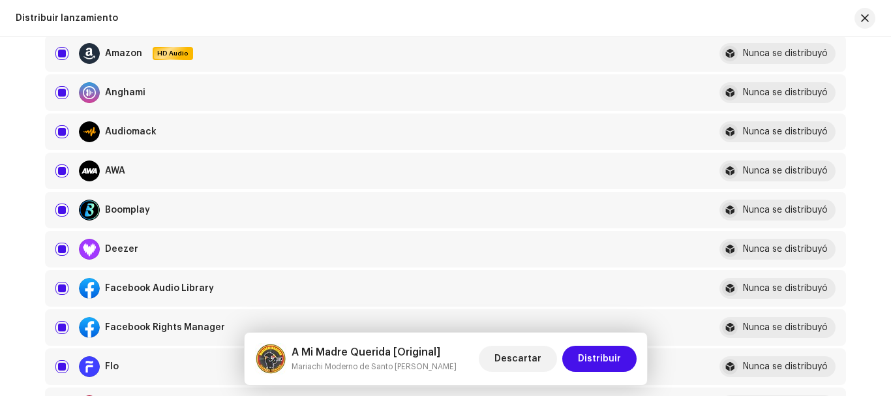
scroll to position [261, 0]
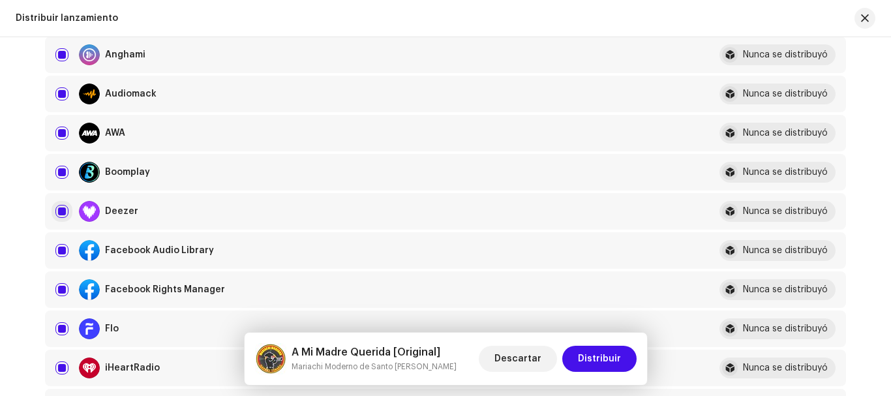
click at [59, 209] on input "checkbox" at bounding box center [61, 211] width 13 height 13
checkbox input "false"
click at [589, 348] on span "Distribuir" at bounding box center [599, 359] width 43 height 26
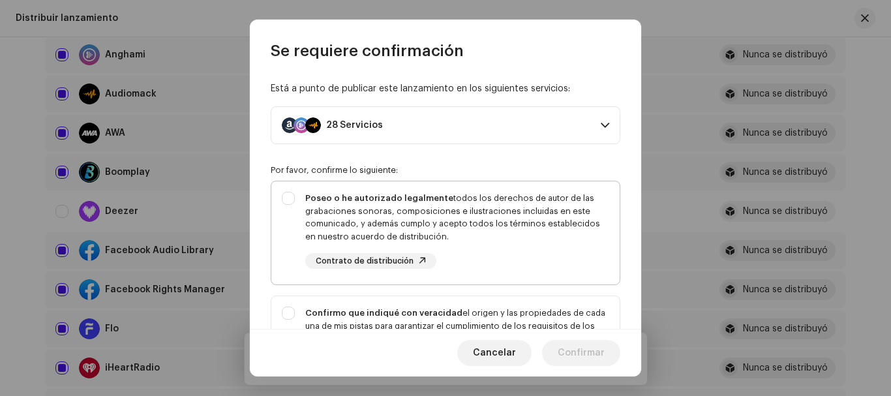
click at [293, 197] on div "Poseo o he autorizado legalmente todos los derechos de autor de las grabaciones…" at bounding box center [445, 230] width 348 height 98
checkbox input "true"
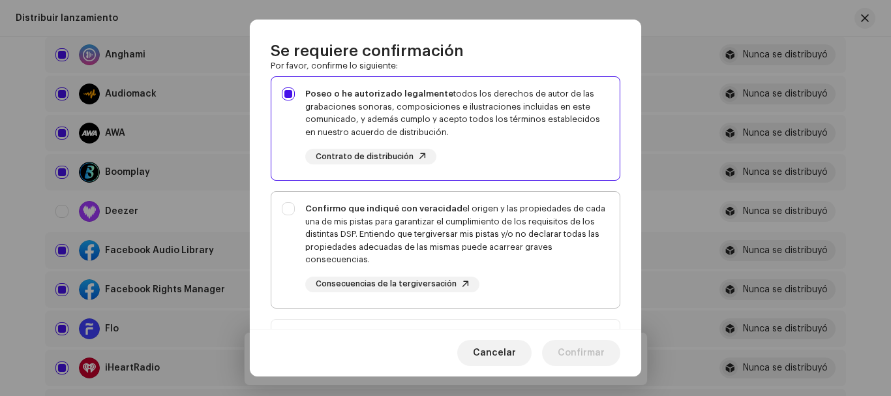
scroll to position [196, 0]
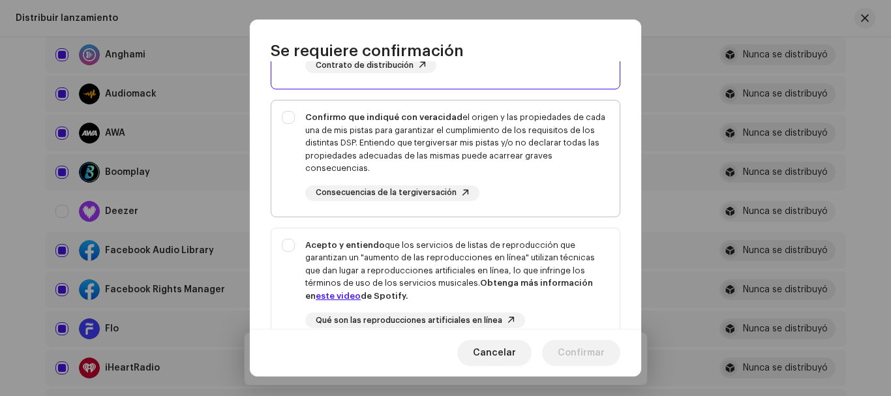
click at [283, 111] on div "Confirmo que indiqué con veracidad el origen y las propiedades de cada una de m…" at bounding box center [445, 155] width 348 height 111
checkbox input "true"
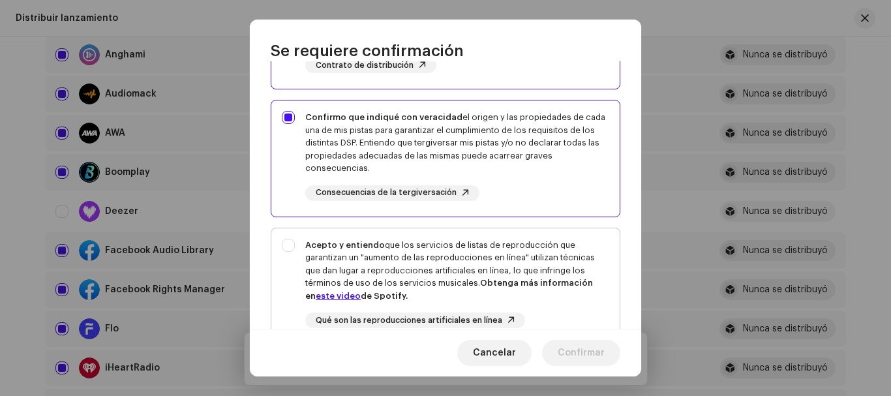
click at [282, 239] on div "Acepto y entiendo que los servicios de listas de reproducción que garantizan un…" at bounding box center [445, 294] width 348 height 132
checkbox input "true"
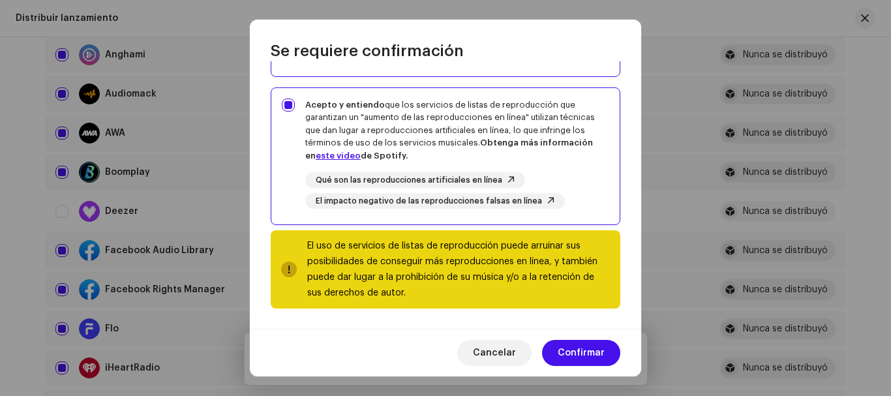
scroll to position [336, 0]
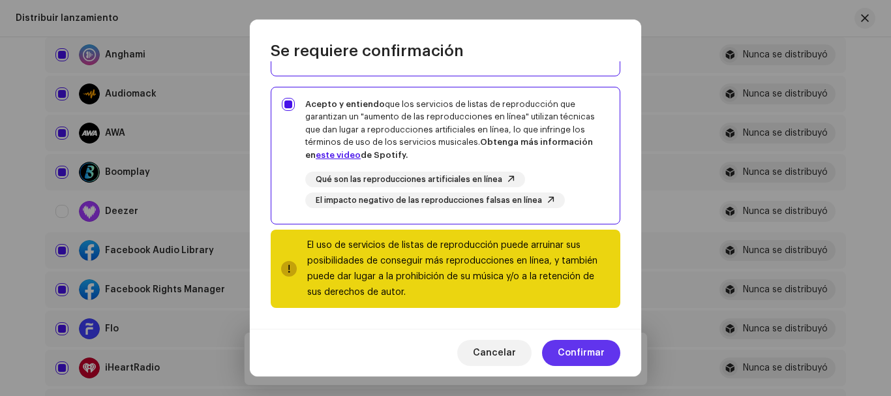
click at [582, 348] on span "Confirmar" at bounding box center [580, 353] width 47 height 26
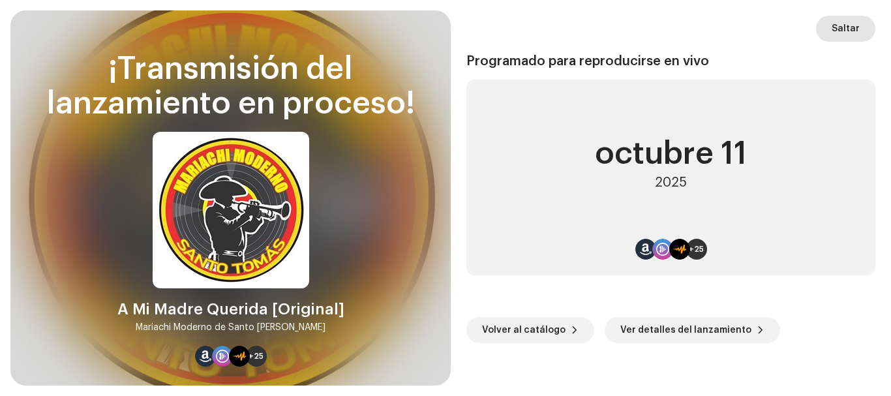
click at [859, 31] on span "Saltar" at bounding box center [845, 29] width 28 height 26
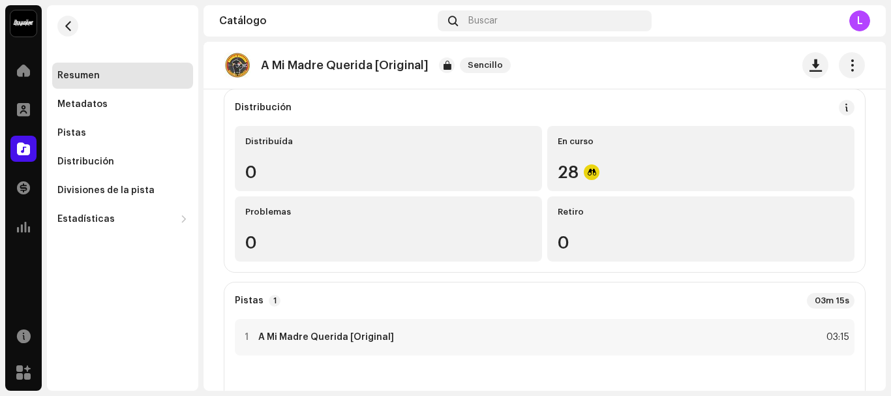
scroll to position [130, 0]
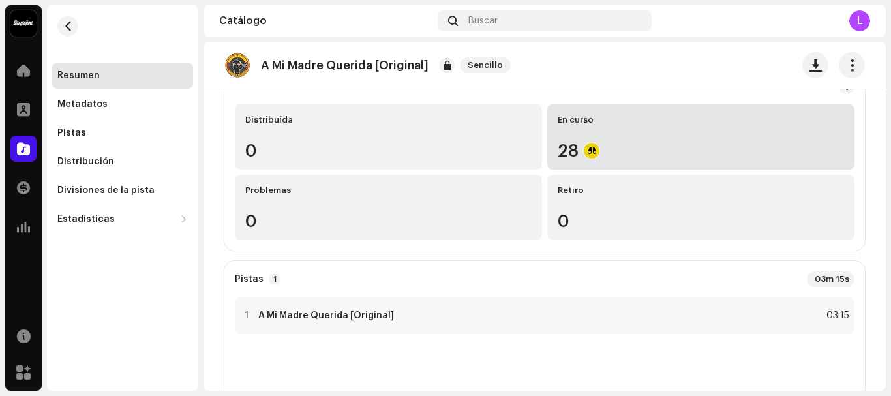
click at [564, 151] on div "28" at bounding box center [700, 150] width 286 height 17
